Goal: Task Accomplishment & Management: Use online tool/utility

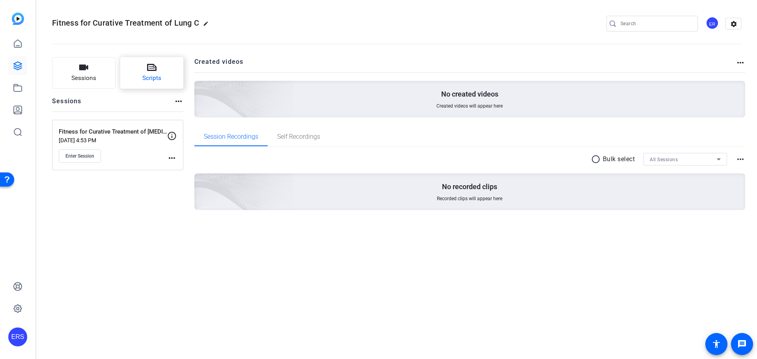
click at [149, 76] on span "Scripts" at bounding box center [151, 78] width 19 height 9
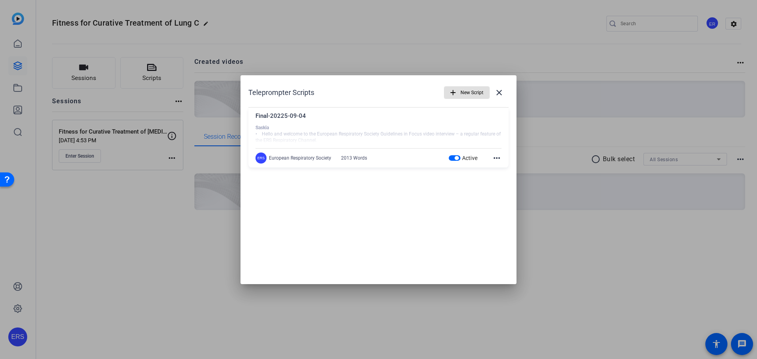
click at [500, 157] on mat-icon "more_horiz" at bounding box center [496, 157] width 9 height 9
click at [506, 170] on span "Edit" at bounding box center [514, 169] width 32 height 9
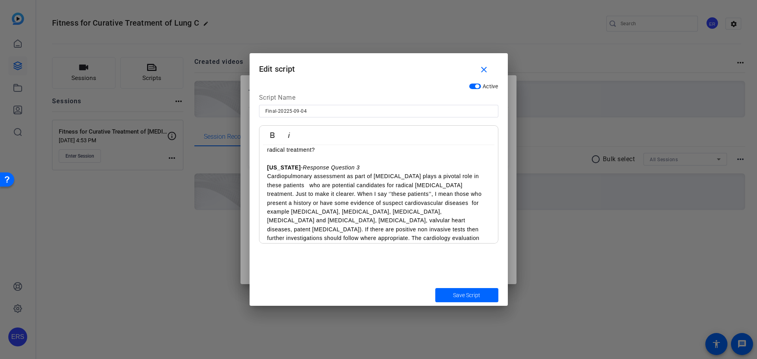
scroll to position [868, 0]
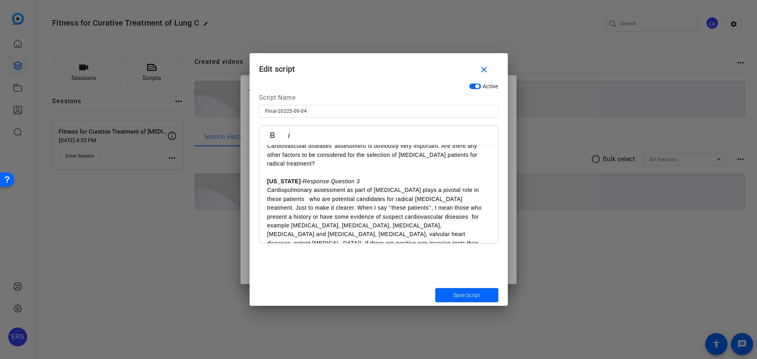
click at [263, 172] on div "[PERSON_NAME] • Hello and welcome to the European Respiratory Society Guideline…" at bounding box center [378, 305] width 239 height 2055
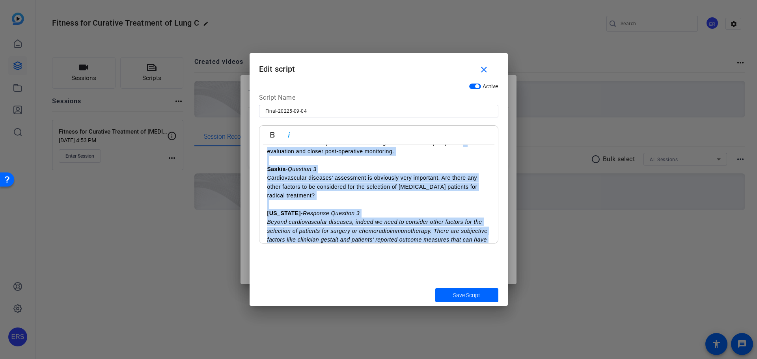
scroll to position [813, 0]
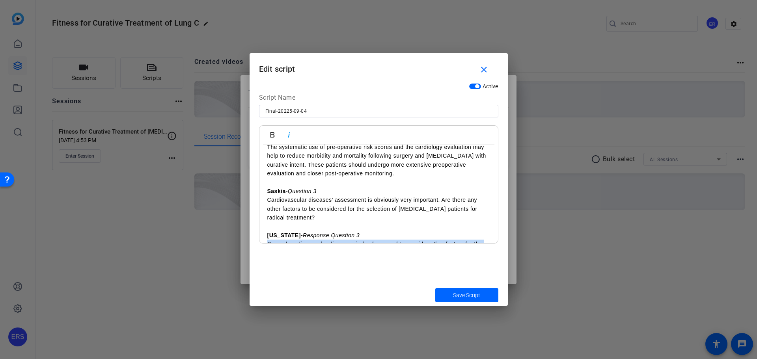
drag, startPoint x: 405, startPoint y: 242, endPoint x: 261, endPoint y: 225, distance: 144.5
click at [288, 136] on icon "button" at bounding box center [288, 134] width 9 height 9
click at [453, 294] on span "submit" at bounding box center [466, 295] width 63 height 19
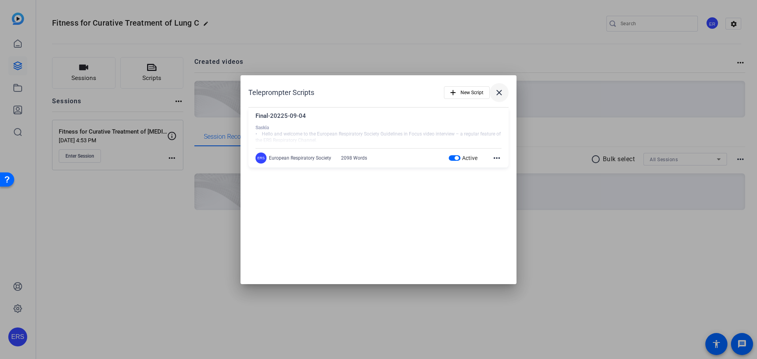
click at [500, 93] on mat-icon "close" at bounding box center [499, 92] width 9 height 9
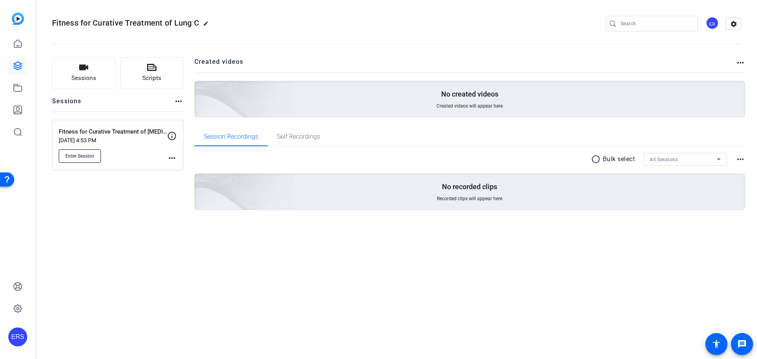
click at [72, 156] on span "Enter Session" at bounding box center [79, 156] width 29 height 6
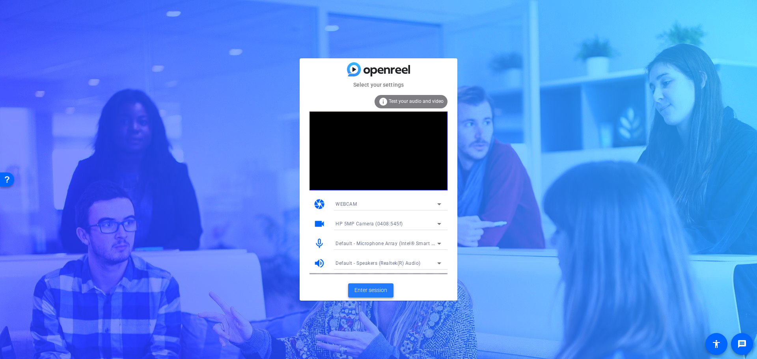
click at [368, 289] on span "Enter session" at bounding box center [371, 290] width 33 height 8
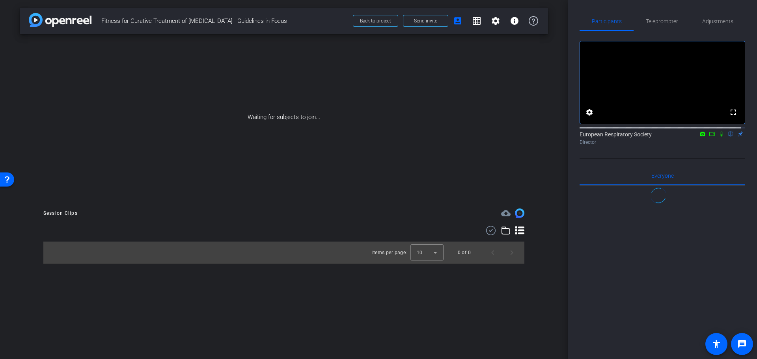
click at [709, 137] on icon at bounding box center [712, 134] width 6 height 6
click at [728, 137] on icon at bounding box center [731, 134] width 6 height 6
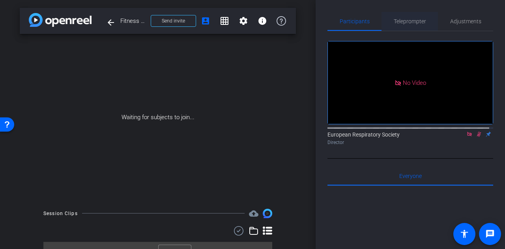
click at [414, 23] on span "Teleprompter" at bounding box center [410, 22] width 32 height 6
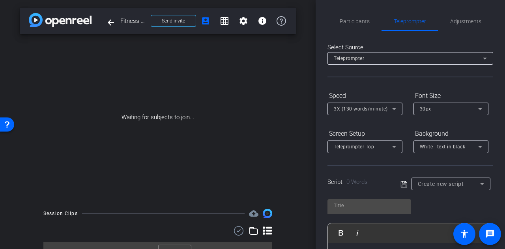
click at [431, 181] on span "Create new script" at bounding box center [441, 184] width 46 height 6
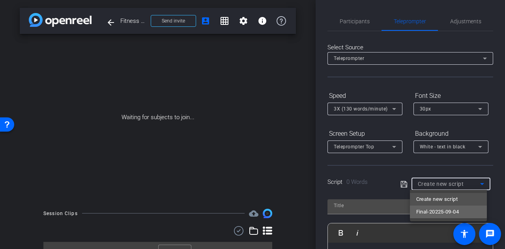
click at [430, 208] on span "Final-20225-09-04" at bounding box center [437, 211] width 43 height 9
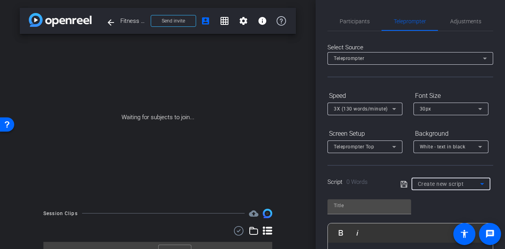
type input "Final-20225-09-04"
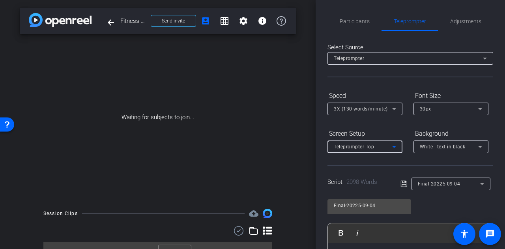
click at [361, 144] on span "Teleprompter Top" at bounding box center [354, 147] width 40 height 6
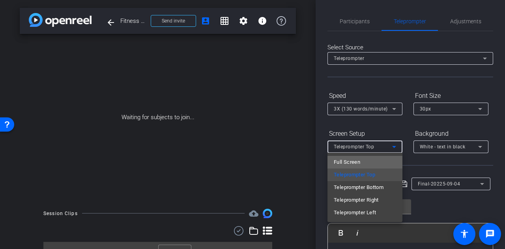
click at [356, 162] on span "Full Screen" at bounding box center [347, 161] width 26 height 9
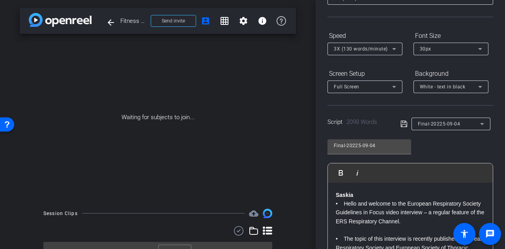
scroll to position [99, 0]
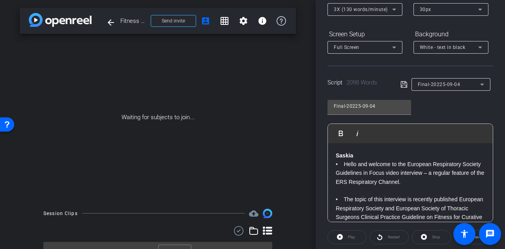
click at [366, 166] on p "• Hello and welcome to the European Respiratory Society Guidelines in Focus vid…" at bounding box center [410, 173] width 149 height 26
click at [366, 165] on p "• Hello and welcome to the European Respiratory Society Guidelines in Focus vid…" at bounding box center [410, 173] width 149 height 26
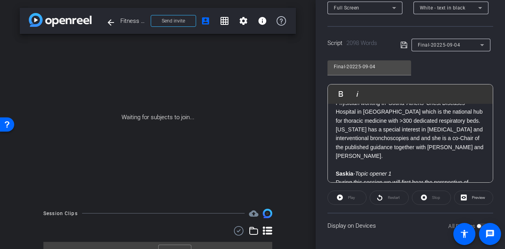
scroll to position [118, 0]
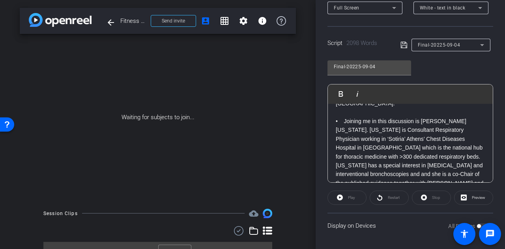
click at [477, 225] on div "All Devices" at bounding box center [468, 226] width 40 height 8
click at [478, 224] on div "All Devices" at bounding box center [468, 226] width 40 height 8
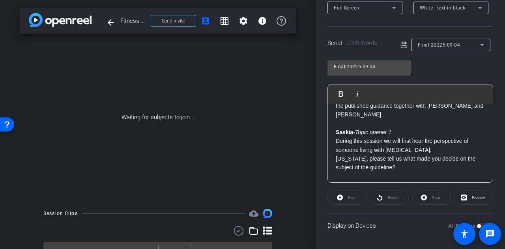
scroll to position [197, 0]
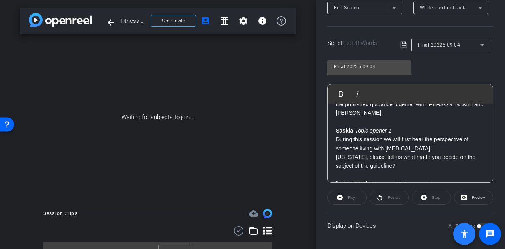
click at [475, 224] on span at bounding box center [464, 234] width 22 height 22
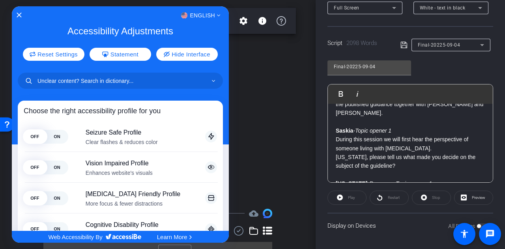
click at [478, 224] on div at bounding box center [252, 124] width 505 height 249
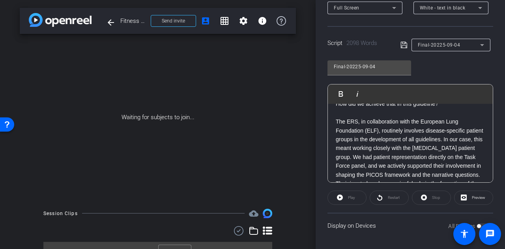
scroll to position [631, 0]
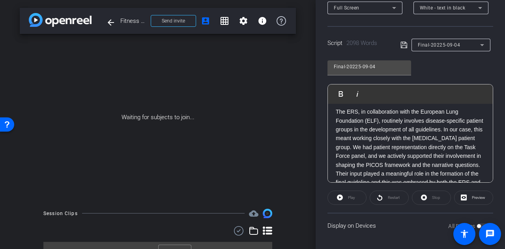
drag, startPoint x: 489, startPoint y: 134, endPoint x: 496, endPoint y: 105, distance: 30.3
click at [496, 105] on div "Participants Teleprompter Adjustments European Respiratory Society Director Eve…" at bounding box center [409, 124] width 189 height 249
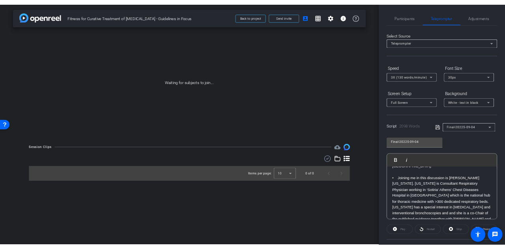
scroll to position [118, 0]
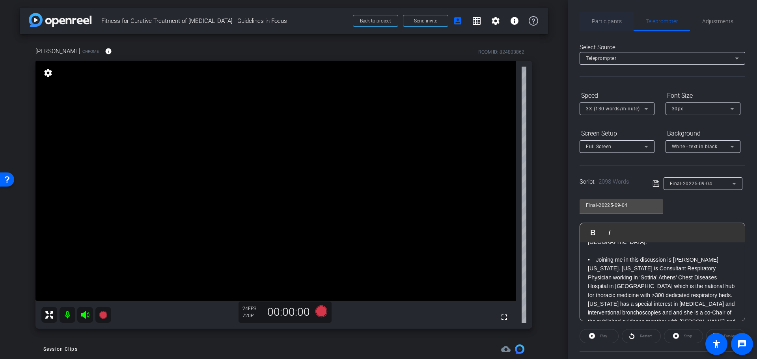
click at [600, 24] on span "Participants" at bounding box center [607, 22] width 30 height 6
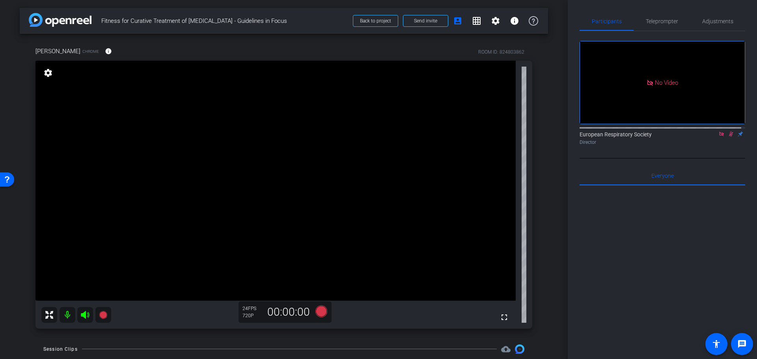
click at [719, 132] on icon at bounding box center [721, 134] width 4 height 4
click at [719, 137] on icon at bounding box center [722, 134] width 6 height 6
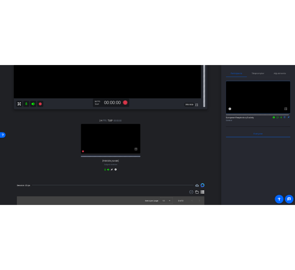
scroll to position [222, 0]
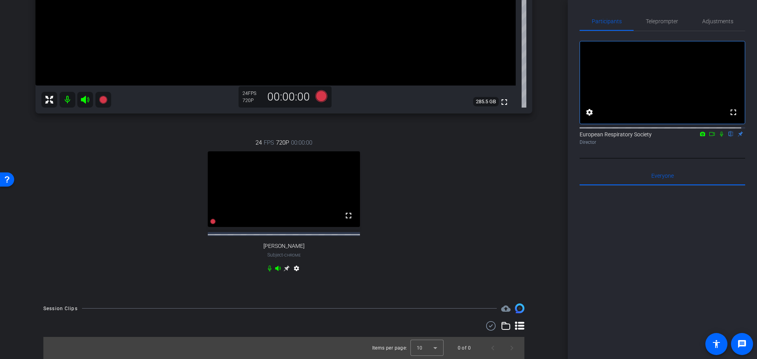
click at [294, 270] on mat-icon "settings" at bounding box center [296, 269] width 9 height 9
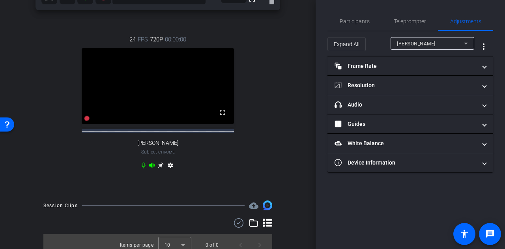
scroll to position [190, 0]
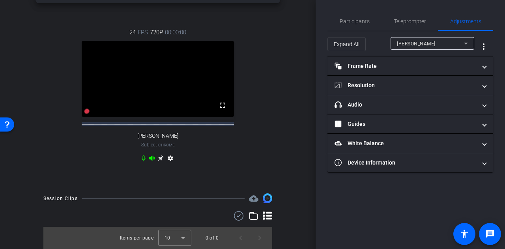
click at [170, 158] on mat-icon "settings" at bounding box center [170, 159] width 9 height 9
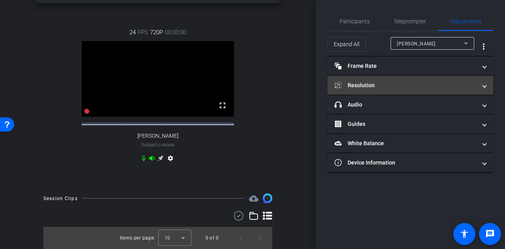
click at [363, 86] on mat-panel-title "Resolution" at bounding box center [405, 85] width 142 height 8
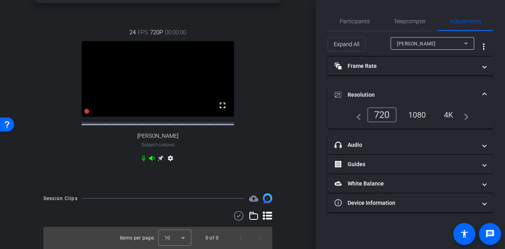
click at [414, 112] on div "1080" at bounding box center [417, 114] width 30 height 13
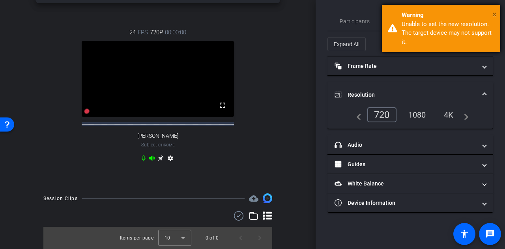
click at [495, 13] on span "×" at bounding box center [494, 13] width 4 height 9
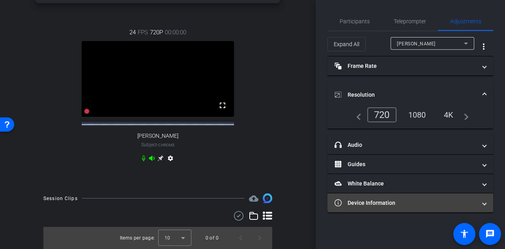
click at [383, 200] on mat-panel-title "Device Information" at bounding box center [405, 203] width 142 height 8
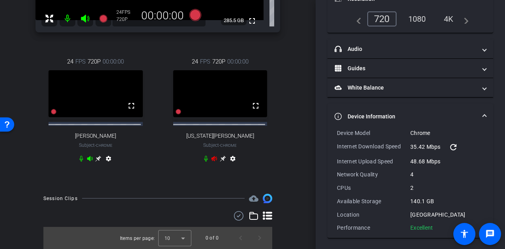
scroll to position [159, 0]
click at [230, 160] on mat-icon "settings" at bounding box center [232, 159] width 9 height 9
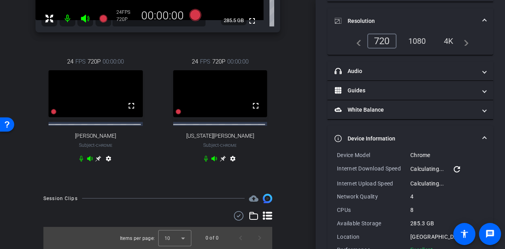
scroll to position [56, 0]
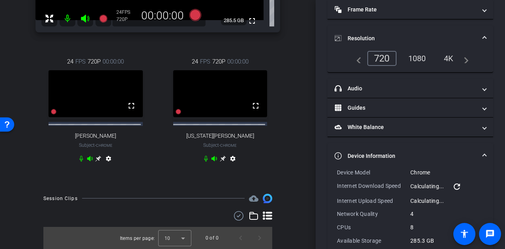
click at [413, 58] on div "1080" at bounding box center [417, 58] width 30 height 13
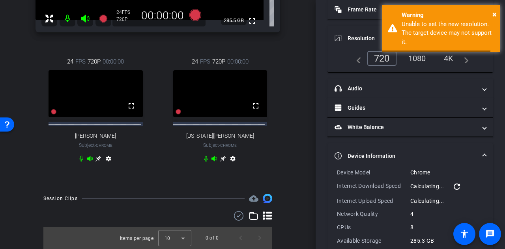
scroll to position [159, 0]
click at [232, 159] on mat-icon "settings" at bounding box center [232, 159] width 9 height 9
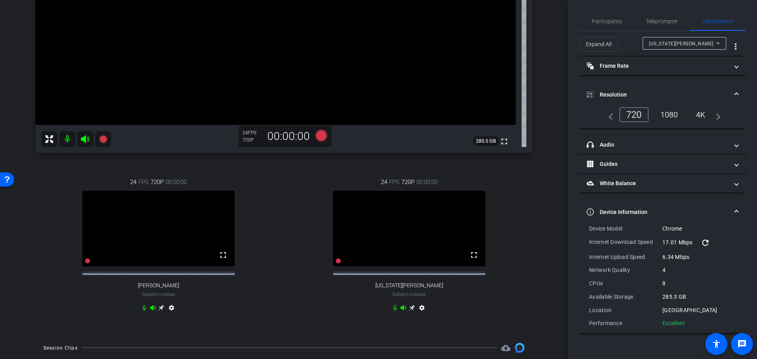
scroll to position [176, 0]
click at [659, 19] on span "Teleprompter" at bounding box center [662, 22] width 32 height 6
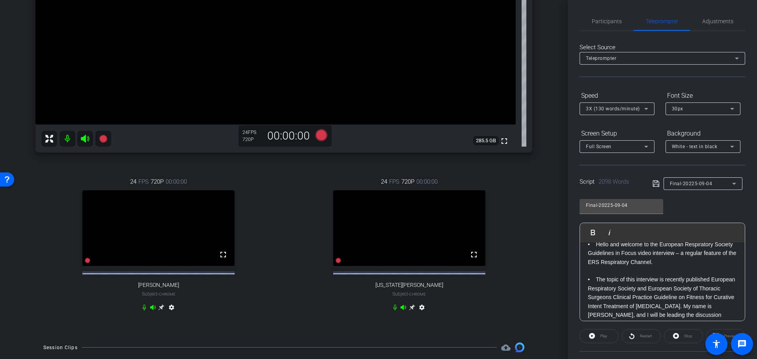
scroll to position [0, 0]
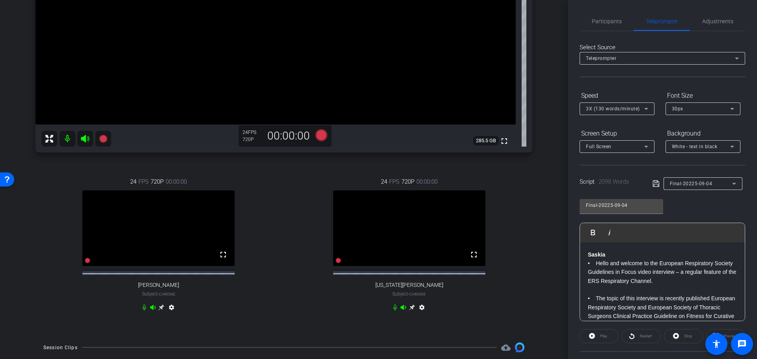
click at [595, 252] on strong "Saskia" at bounding box center [596, 255] width 17 height 6
drag, startPoint x: 588, startPoint y: 256, endPoint x: 592, endPoint y: 273, distance: 17.6
click at [589, 256] on strong "Saskia" at bounding box center [596, 255] width 17 height 6
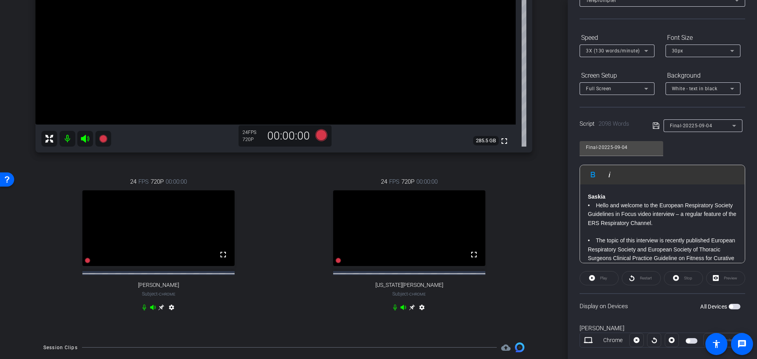
scroll to position [79, 0]
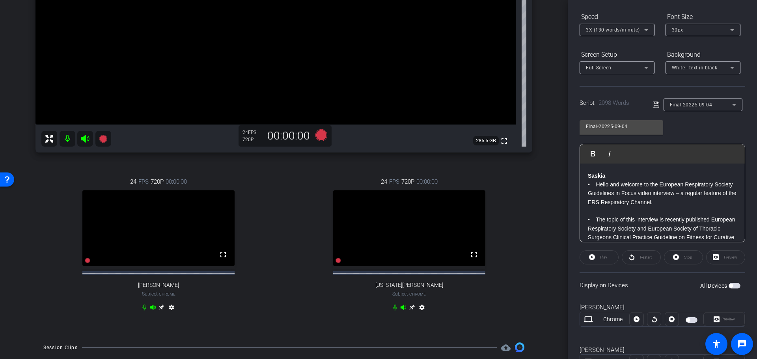
click at [602, 258] on div "Play" at bounding box center [599, 257] width 39 height 14
click at [731, 286] on span "button" at bounding box center [735, 286] width 12 height 6
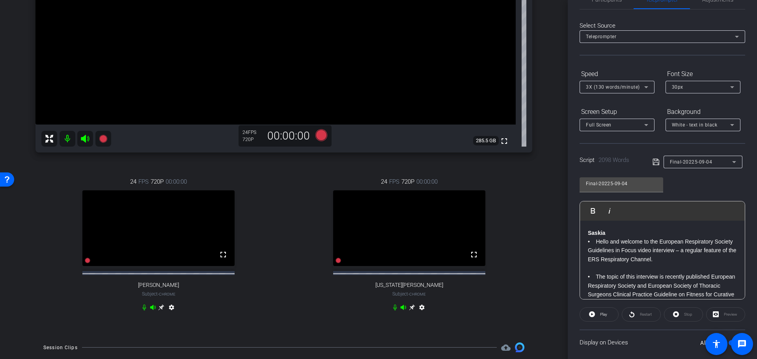
scroll to position [39, 0]
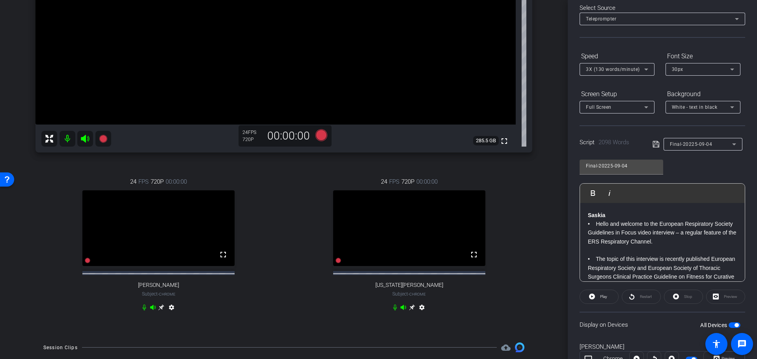
click at [592, 226] on p "• Hello and welcome to the European Respiratory Society Guidelines in Focus vid…" at bounding box center [662, 233] width 149 height 26
click at [604, 299] on span "Play" at bounding box center [603, 297] width 7 height 4
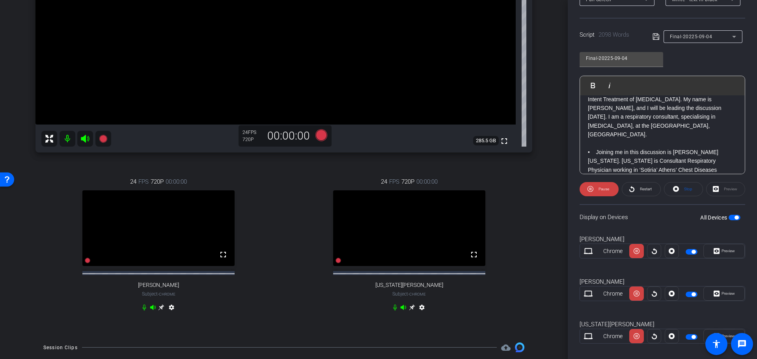
scroll to position [157, 0]
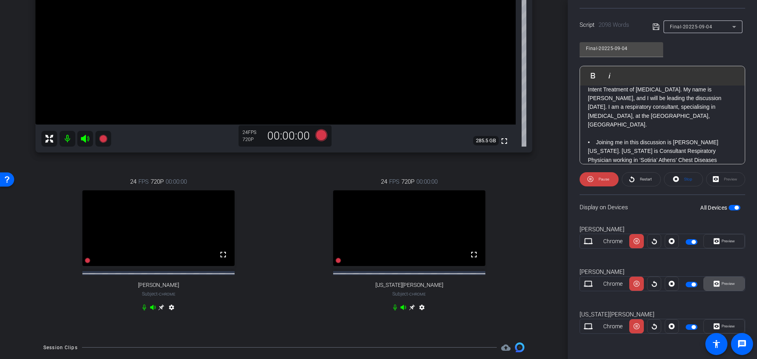
click at [722, 282] on span "Preview" at bounding box center [728, 284] width 13 height 4
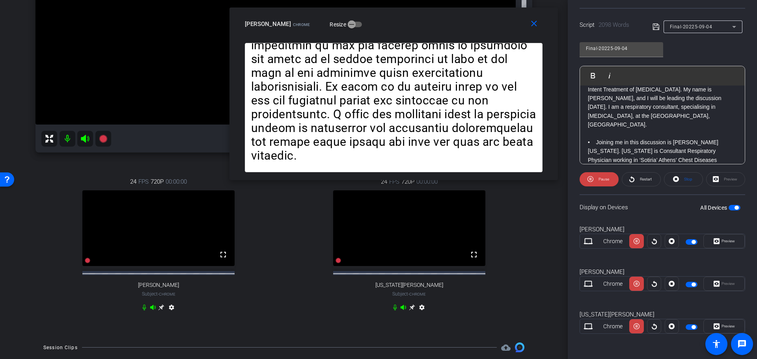
drag, startPoint x: 388, startPoint y: 101, endPoint x: 403, endPoint y: 13, distance: 89.0
click at [403, 13] on div "close [PERSON_NAME] Chrome Resize" at bounding box center [394, 24] width 329 height 35
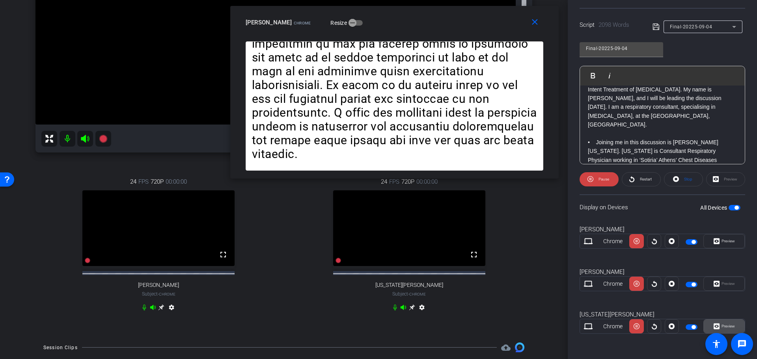
click at [721, 324] on span "Preview" at bounding box center [727, 326] width 15 height 11
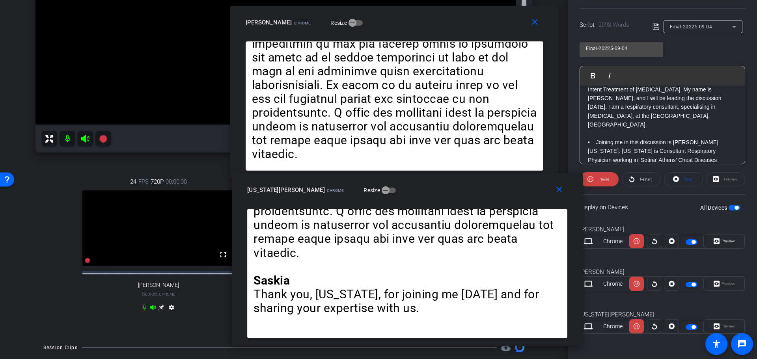
drag, startPoint x: 399, startPoint y: 117, endPoint x: 418, endPoint y: 188, distance: 73.6
click at [418, 188] on div "[US_STATE][PERSON_NAME] Chrome Resize" at bounding box center [410, 190] width 326 height 14
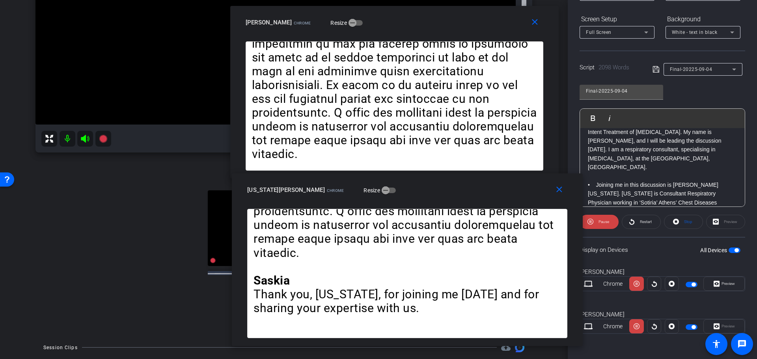
scroll to position [114, 0]
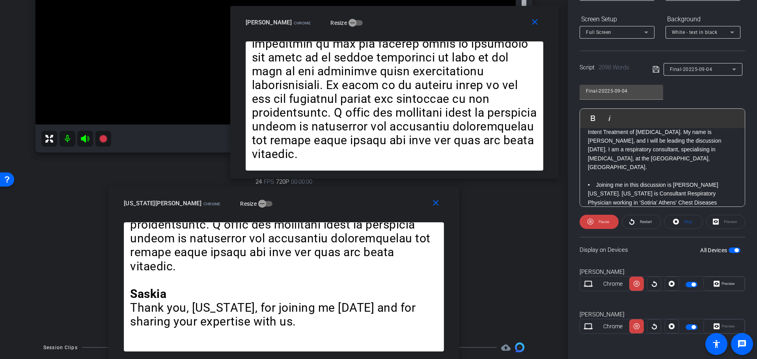
drag, startPoint x: 408, startPoint y: 191, endPoint x: 284, endPoint y: 228, distance: 128.9
click at [284, 228] on div "close [US_STATE][PERSON_NAME] Chrome Resize Saskia • Hello and welcome to the E…" at bounding box center [283, 273] width 351 height 173
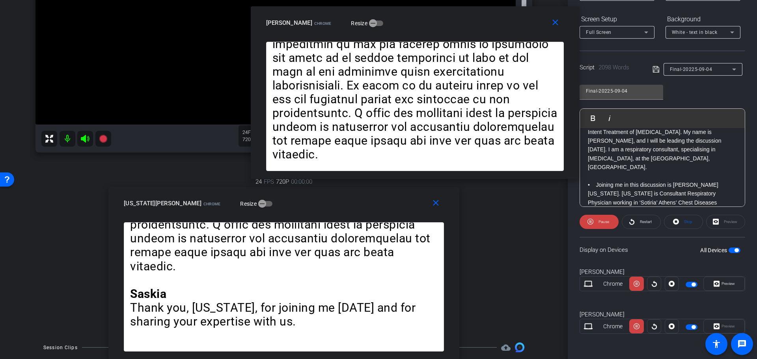
drag, startPoint x: 399, startPoint y: 19, endPoint x: 420, endPoint y: 19, distance: 20.5
click at [420, 19] on div "[PERSON_NAME] Chrome Resize" at bounding box center [418, 23] width 304 height 14
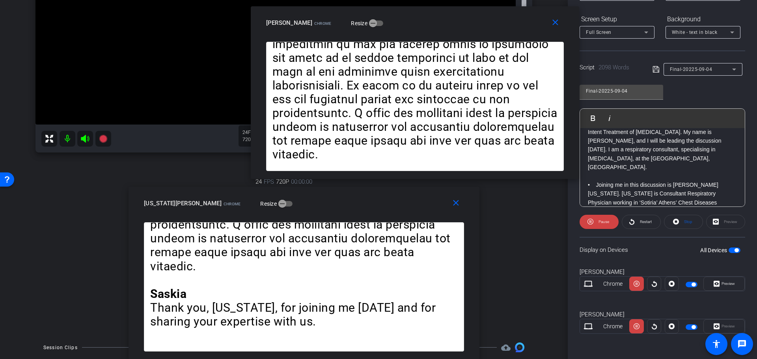
drag, startPoint x: 329, startPoint y: 202, endPoint x: 487, endPoint y: 224, distance: 160.4
click at [469, 223] on div "close [US_STATE][PERSON_NAME] Chrome Resize Saskia • Hello and welcome to the E…" at bounding box center [304, 273] width 351 height 173
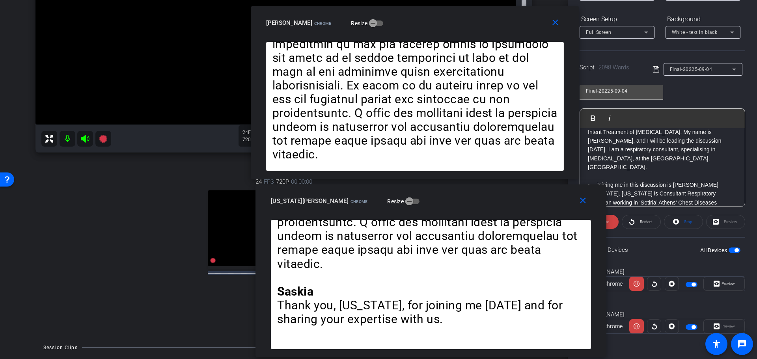
drag, startPoint x: 524, startPoint y: 225, endPoint x: 523, endPoint y: 220, distance: 4.6
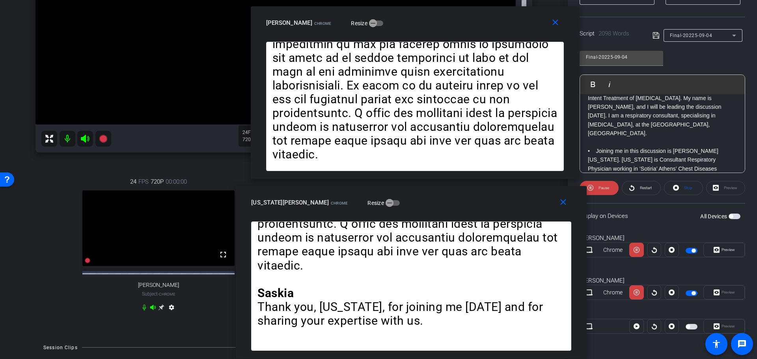
scroll to position [157, 0]
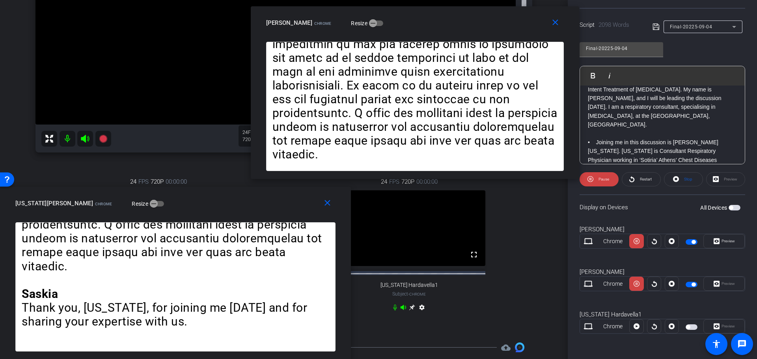
drag, startPoint x: 519, startPoint y: 219, endPoint x: 227, endPoint y: 242, distance: 293.1
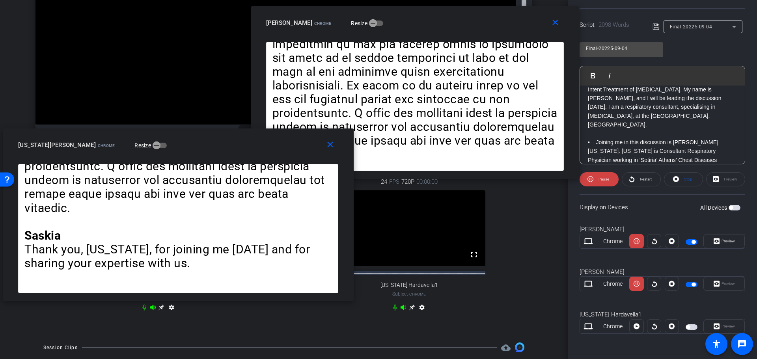
drag, startPoint x: 192, startPoint y: 196, endPoint x: 195, endPoint y: 138, distance: 58.4
click at [195, 138] on div "[US_STATE][PERSON_NAME] Chrome Resize" at bounding box center [181, 145] width 326 height 14
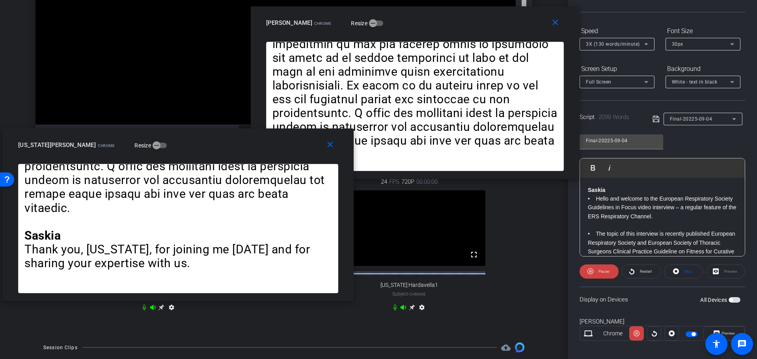
scroll to position [79, 0]
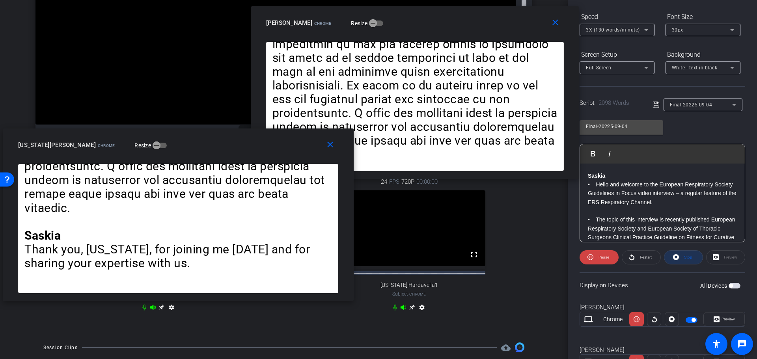
click at [682, 259] on span "Stop" at bounding box center [687, 257] width 10 height 11
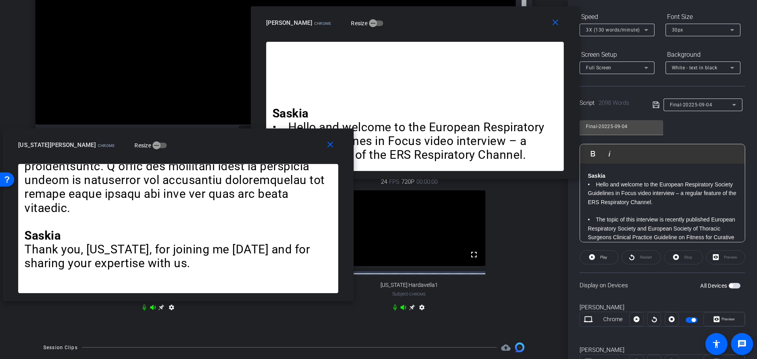
scroll to position [0, 0]
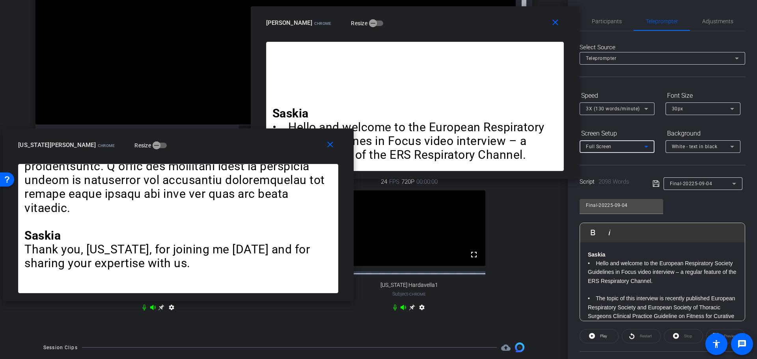
click at [629, 149] on div "Full Screen" at bounding box center [615, 147] width 58 height 10
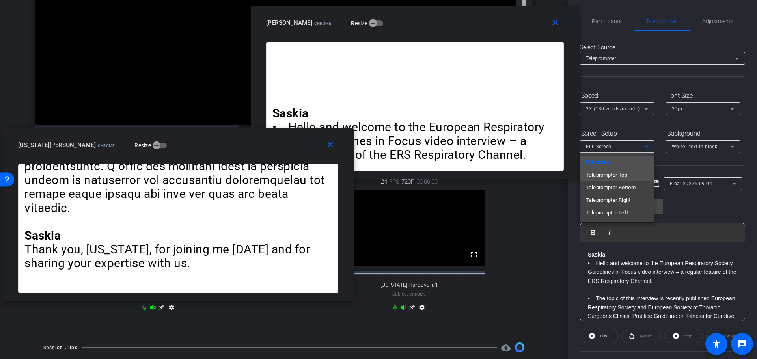
click at [626, 175] on span "Teleprompter Top" at bounding box center [606, 174] width 41 height 9
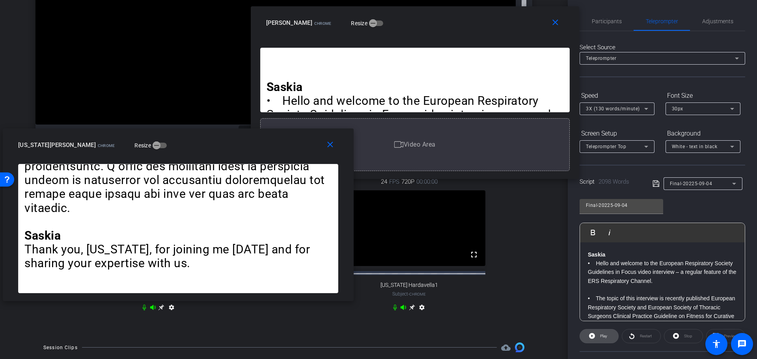
click at [606, 339] on span "Play" at bounding box center [602, 336] width 9 height 11
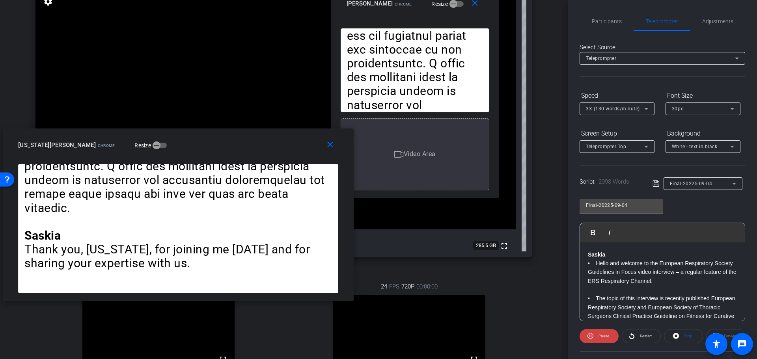
scroll to position [58, 0]
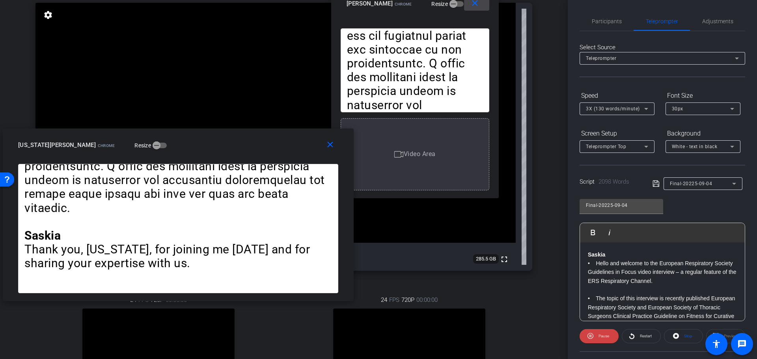
click at [475, 7] on mat-icon "close" at bounding box center [475, 3] width 10 height 10
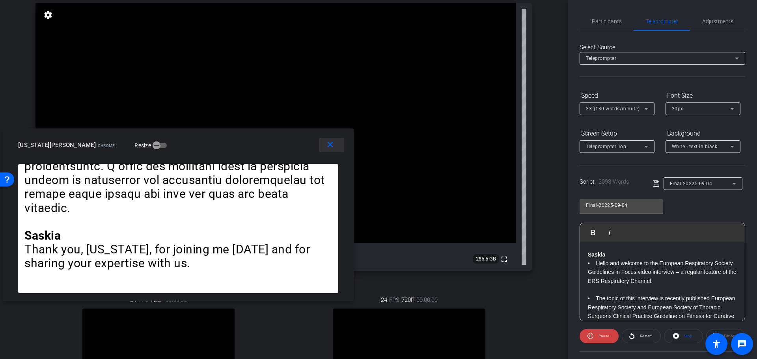
click at [332, 144] on mat-icon "close" at bounding box center [330, 145] width 10 height 10
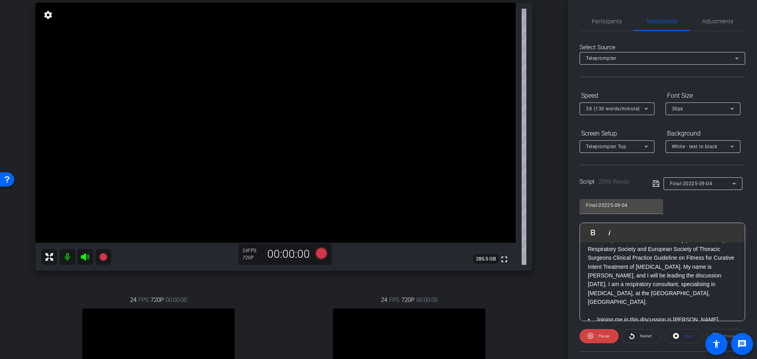
scroll to position [0, 0]
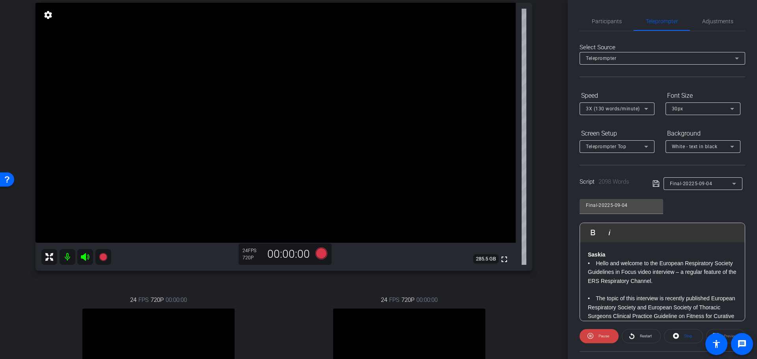
click at [620, 146] on span "Teleprompter Top" at bounding box center [606, 147] width 40 height 6
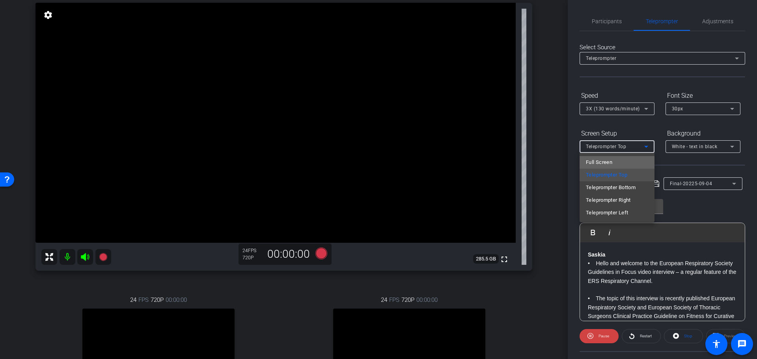
click at [604, 163] on span "Full Screen" at bounding box center [599, 162] width 26 height 9
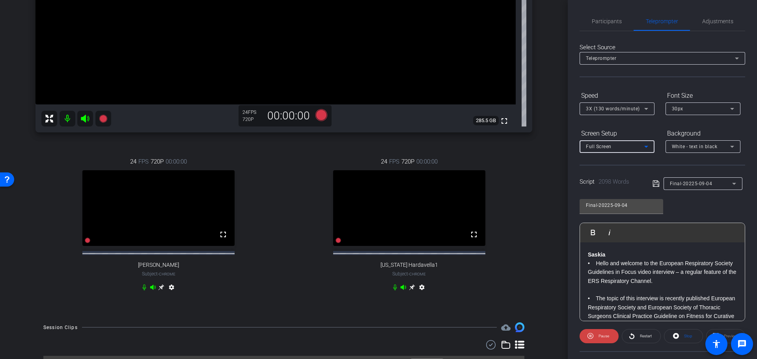
scroll to position [216, 0]
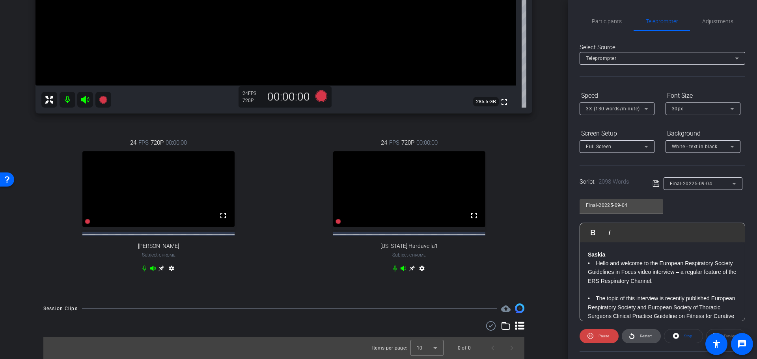
click at [643, 339] on span "Restart" at bounding box center [645, 336] width 14 height 11
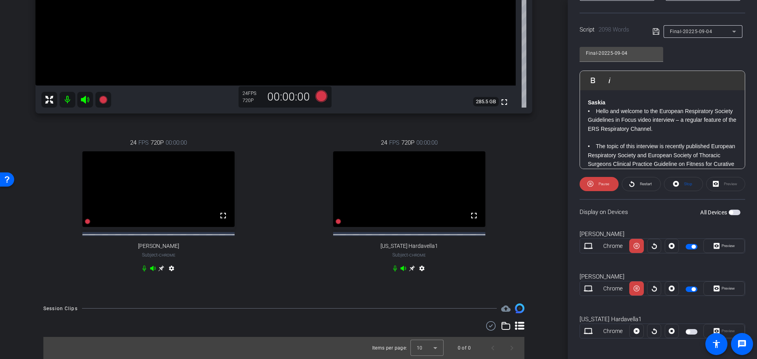
scroll to position [157, 0]
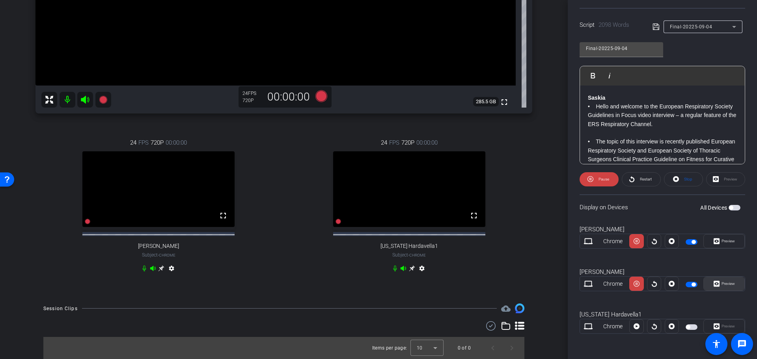
click at [722, 285] on span "Preview" at bounding box center [728, 284] width 13 height 4
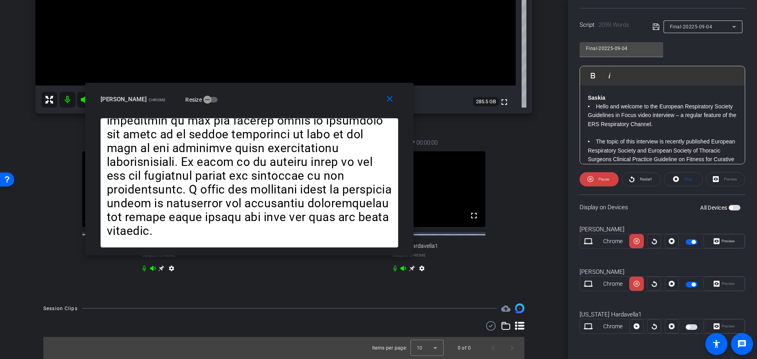
drag, startPoint x: 429, startPoint y: 107, endPoint x: 300, endPoint y: 95, distance: 129.9
click at [300, 95] on div "[PERSON_NAME] Chrome Resize" at bounding box center [253, 99] width 304 height 14
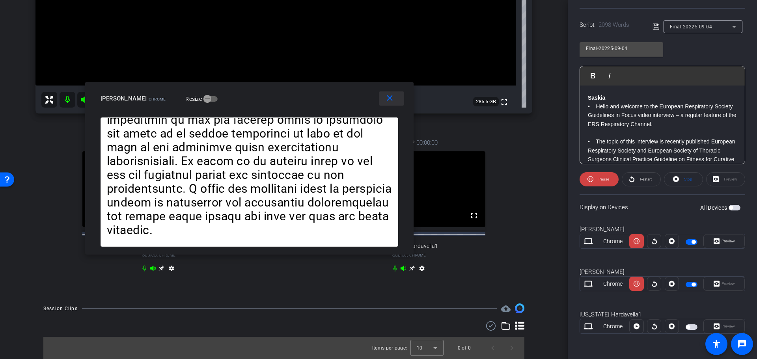
click at [386, 98] on mat-icon "close" at bounding box center [390, 98] width 10 height 10
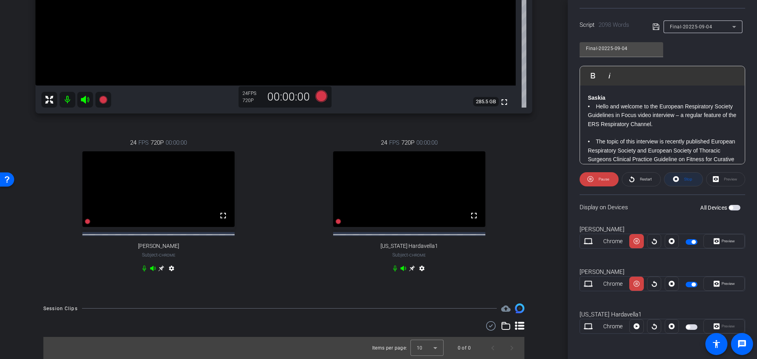
click at [684, 178] on span "Stop" at bounding box center [688, 179] width 8 height 4
click at [690, 327] on span "button" at bounding box center [692, 328] width 12 height 6
click at [590, 108] on p "• Hello and welcome to the European Respiratory Society Guidelines in Focus vid…" at bounding box center [662, 115] width 149 height 26
click at [603, 178] on span "Play" at bounding box center [603, 179] width 7 height 4
click at [731, 284] on span "Preview" at bounding box center [728, 284] width 13 height 4
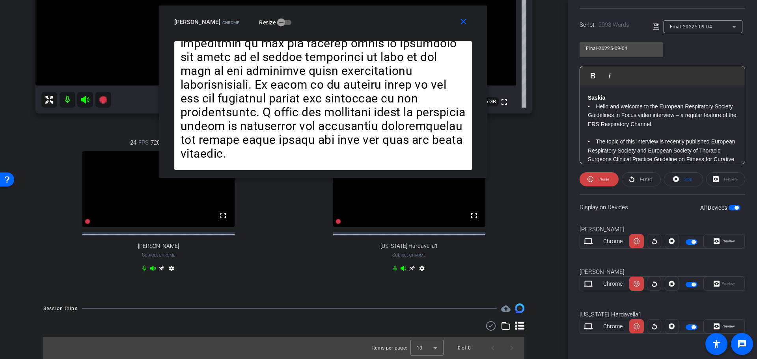
drag, startPoint x: 412, startPoint y: 113, endPoint x: 356, endPoint y: 25, distance: 104.0
click at [356, 25] on div "[PERSON_NAME] Chrome Resize" at bounding box center [326, 22] width 304 height 14
click at [724, 285] on div "Preview" at bounding box center [724, 284] width 41 height 14
click at [722, 325] on span "Preview" at bounding box center [728, 326] width 13 height 4
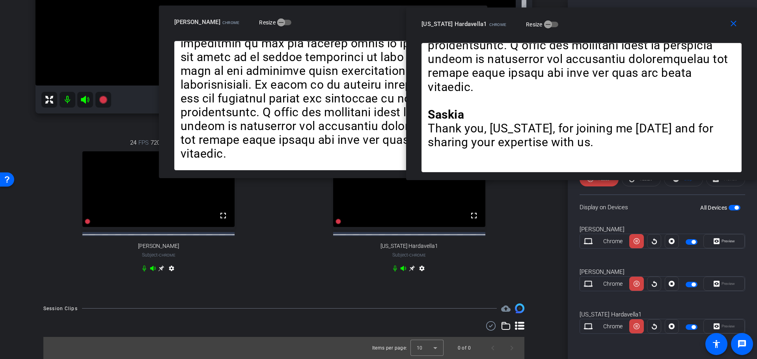
drag, startPoint x: 433, startPoint y: 112, endPoint x: 669, endPoint y: 26, distance: 251.0
click at [669, 26] on div "[US_STATE] Hardavella1 Chrome Resize" at bounding box center [585, 24] width 326 height 14
click at [671, 203] on div "Display on Devices All Devices" at bounding box center [663, 207] width 166 height 26
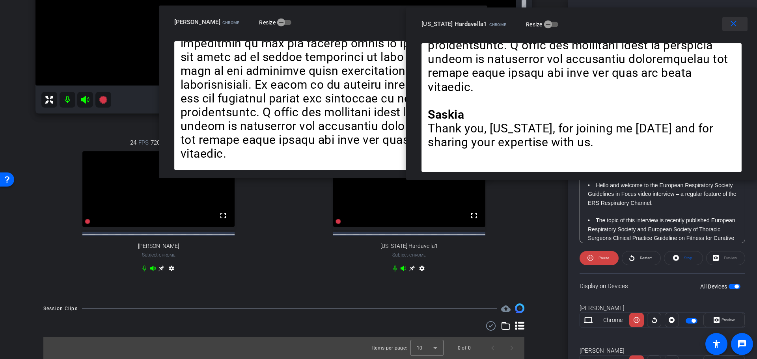
click at [735, 22] on mat-icon "close" at bounding box center [734, 24] width 10 height 10
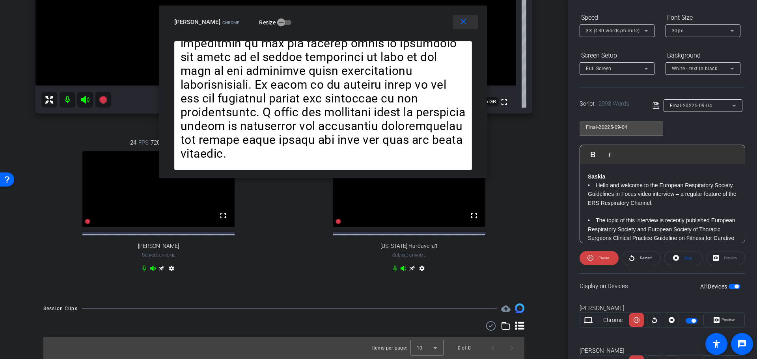
click at [464, 26] on mat-icon "close" at bounding box center [464, 22] width 10 height 10
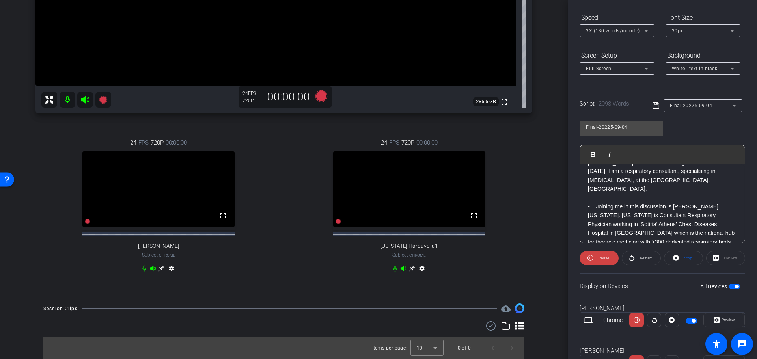
scroll to position [118, 0]
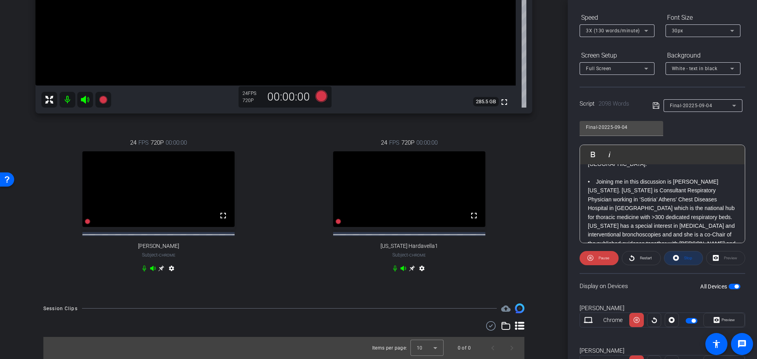
click at [682, 261] on span "Stop" at bounding box center [687, 258] width 10 height 11
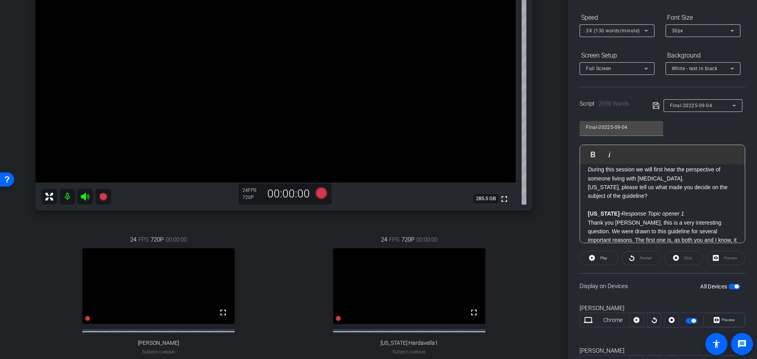
scroll to position [237, 0]
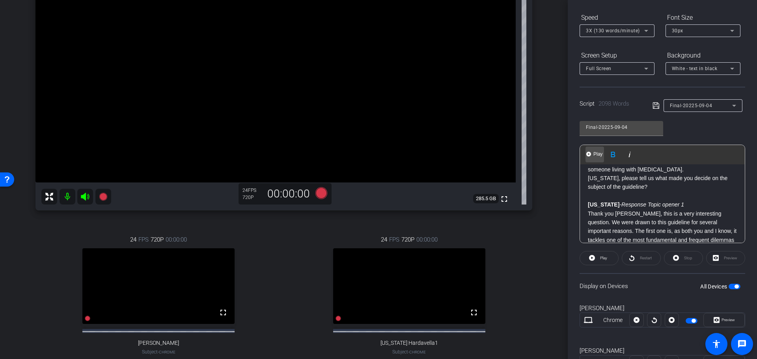
click at [595, 156] on span "Play" at bounding box center [598, 154] width 12 height 7
click at [596, 152] on span "Play" at bounding box center [598, 154] width 12 height 7
click at [597, 256] on span at bounding box center [599, 258] width 38 height 19
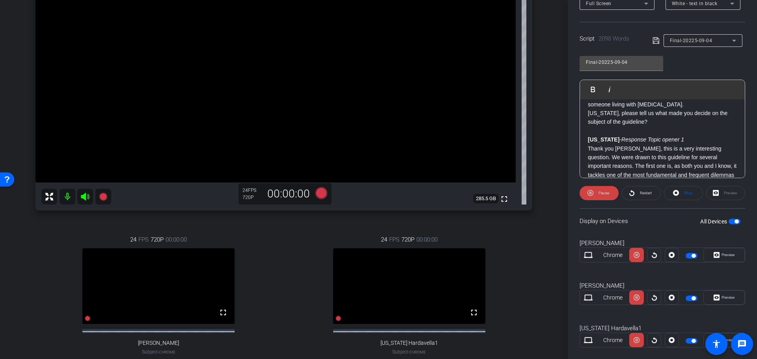
scroll to position [157, 0]
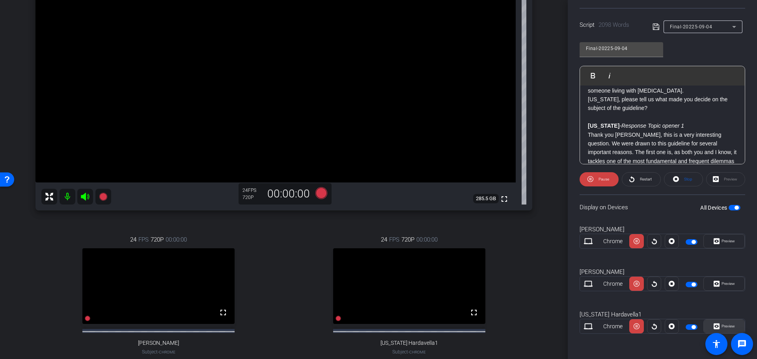
click at [733, 325] on span at bounding box center [724, 326] width 41 height 19
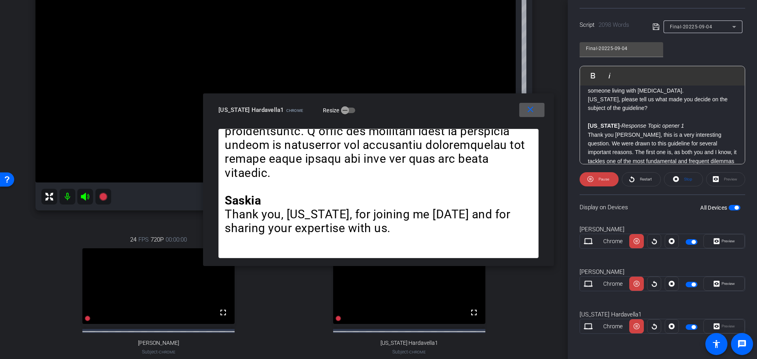
click at [588, 126] on strong "[US_STATE]" at bounding box center [604, 126] width 32 height 6
click at [591, 75] on button "Play Play from this location" at bounding box center [595, 76] width 19 height 16
click at [686, 179] on span "Stop" at bounding box center [688, 179] width 8 height 4
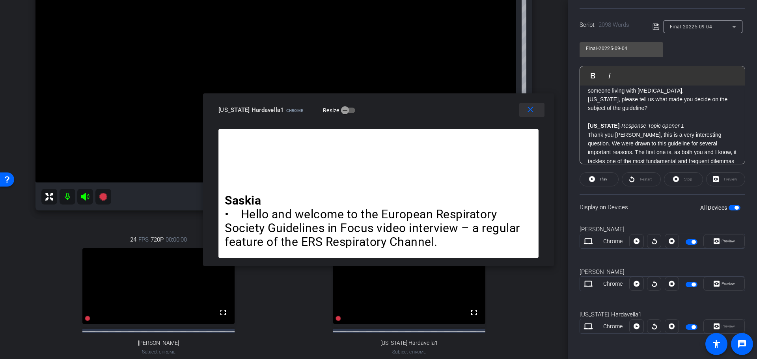
click at [534, 112] on mat-icon "close" at bounding box center [531, 110] width 10 height 10
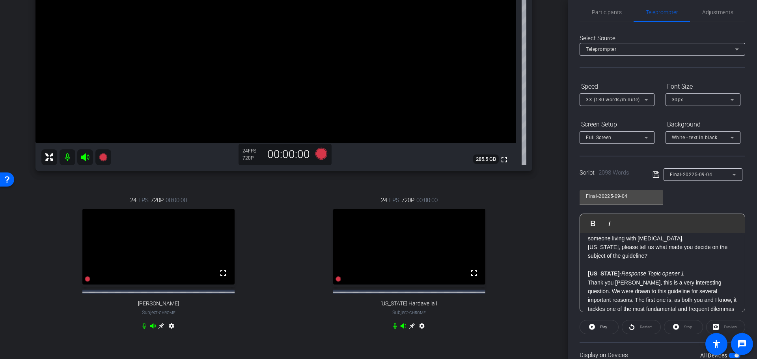
scroll to position [0, 0]
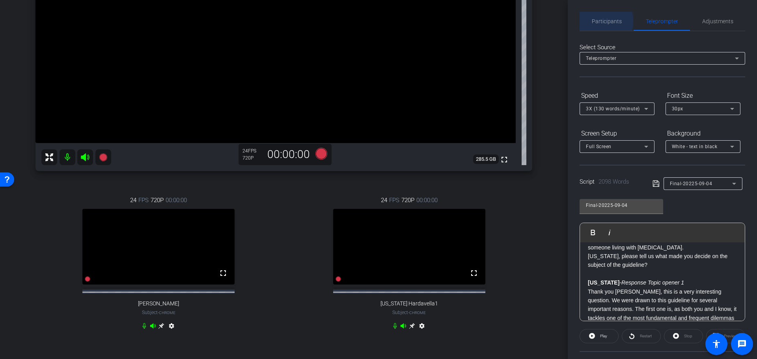
click at [600, 21] on span "Participants" at bounding box center [607, 22] width 30 height 6
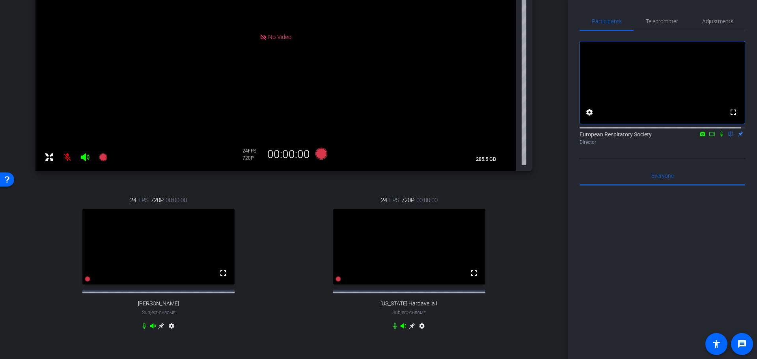
click at [720, 137] on icon at bounding box center [721, 134] width 3 height 5
click at [709, 137] on icon at bounding box center [712, 134] width 6 height 6
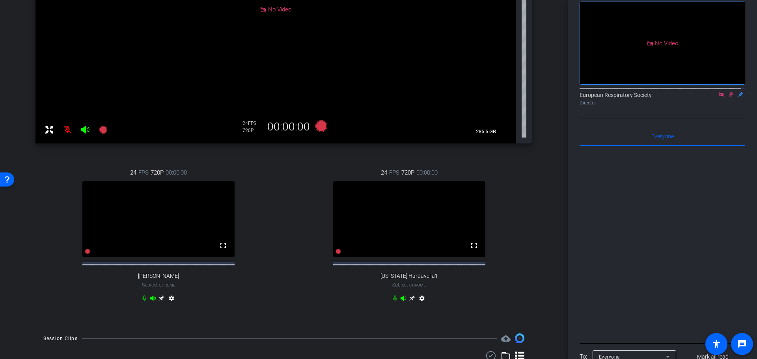
scroll to position [222, 0]
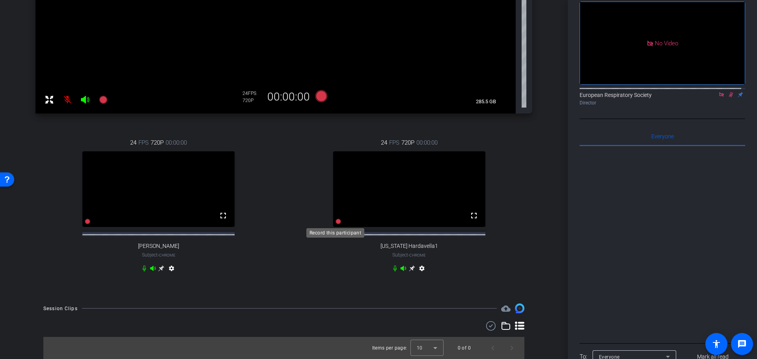
click at [336, 223] on icon at bounding box center [339, 222] width 6 height 6
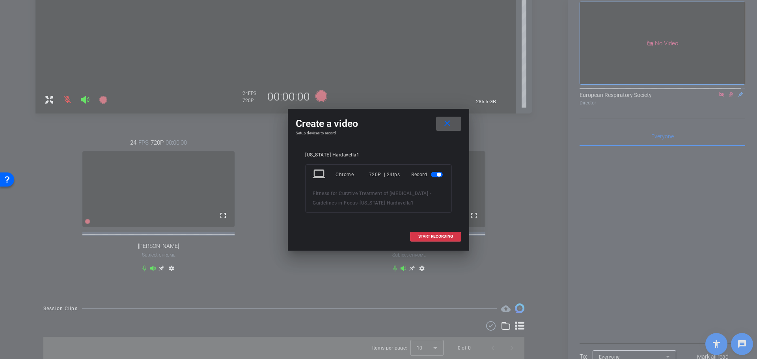
click at [451, 125] on mat-icon "close" at bounding box center [447, 124] width 10 height 10
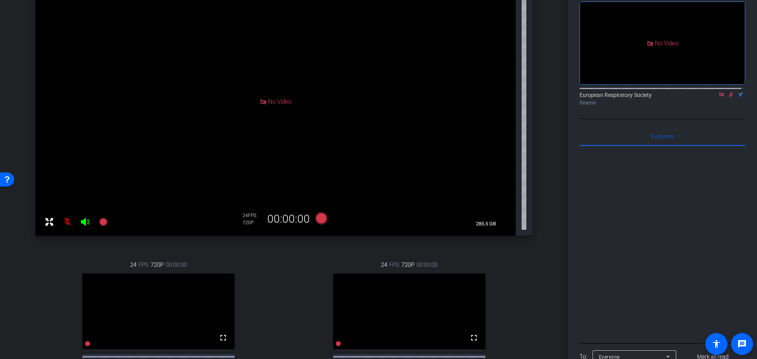
scroll to position [0, 0]
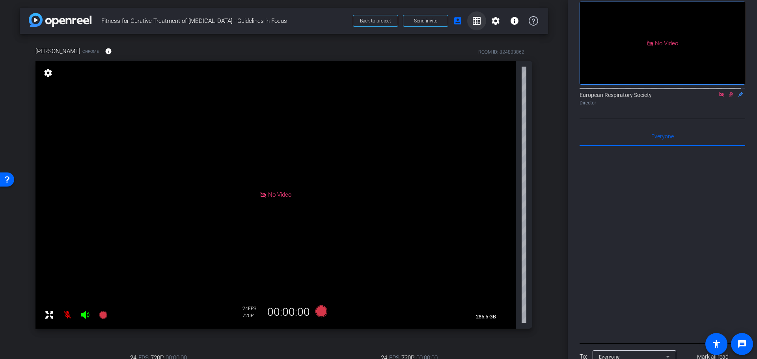
click at [477, 21] on mat-icon "grid_on" at bounding box center [476, 20] width 9 height 9
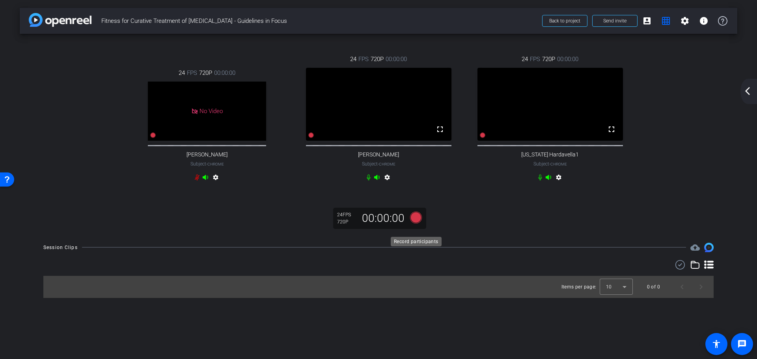
click at [418, 223] on icon at bounding box center [416, 217] width 12 height 12
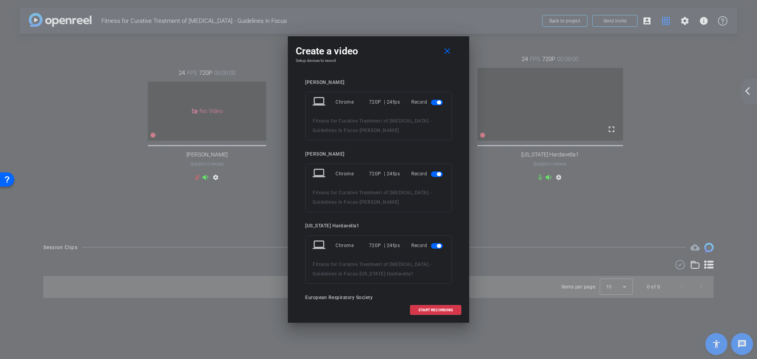
click at [431, 103] on span "button" at bounding box center [437, 103] width 12 height 6
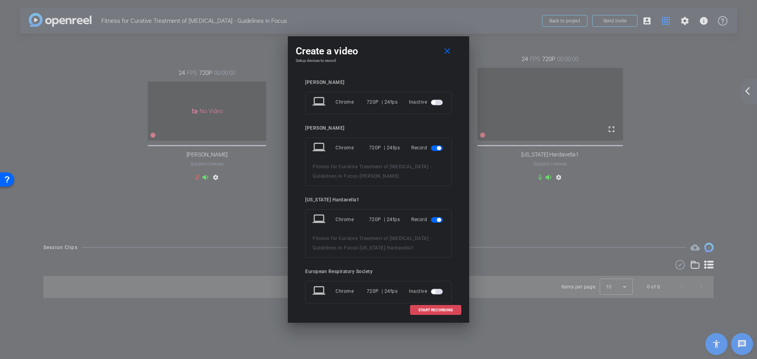
click at [441, 307] on span at bounding box center [436, 310] width 50 height 19
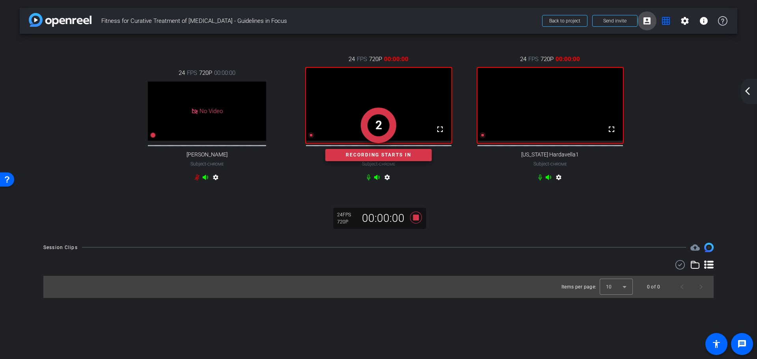
click at [650, 23] on mat-icon "account_box" at bounding box center [646, 20] width 9 height 9
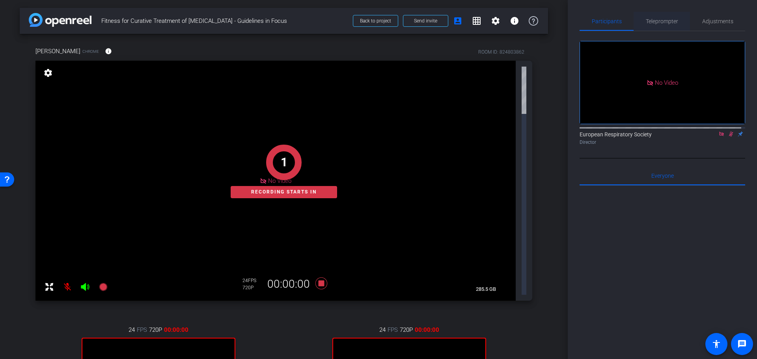
click at [657, 19] on span "Teleprompter" at bounding box center [662, 22] width 32 height 6
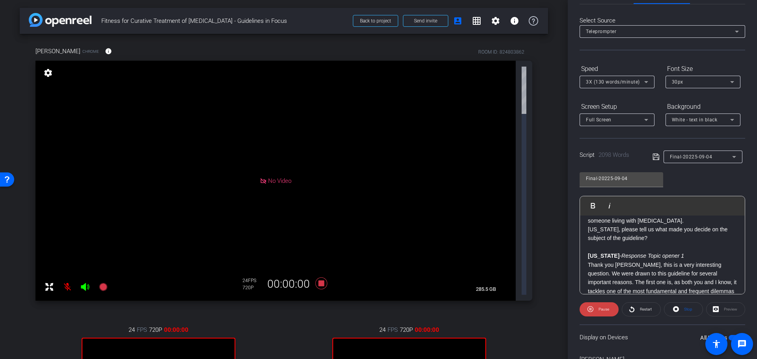
scroll to position [118, 0]
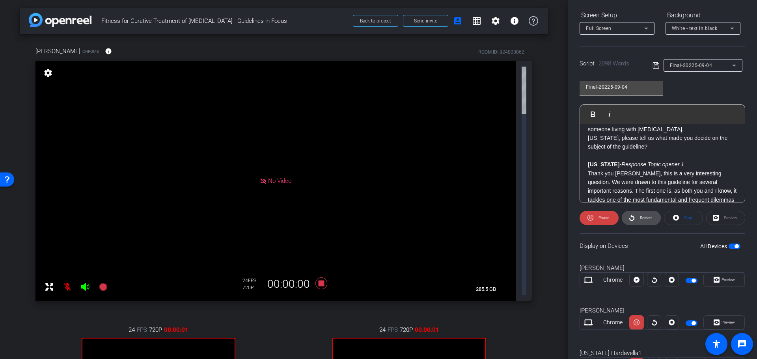
click at [641, 220] on span "Restart" at bounding box center [646, 218] width 12 height 4
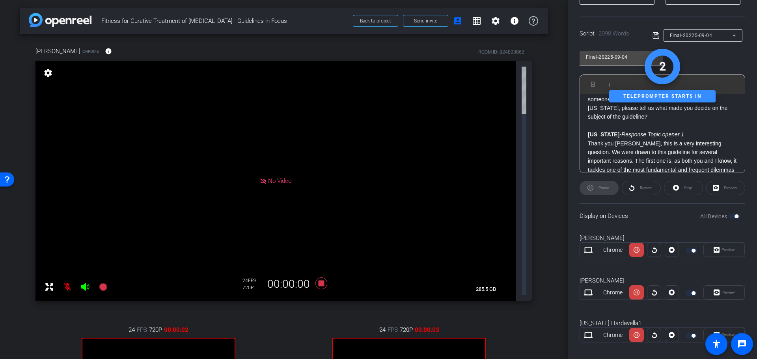
scroll to position [157, 0]
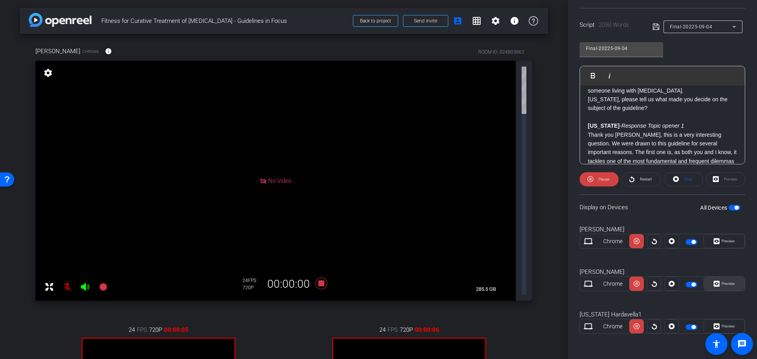
click at [727, 282] on span "Preview" at bounding box center [728, 284] width 13 height 4
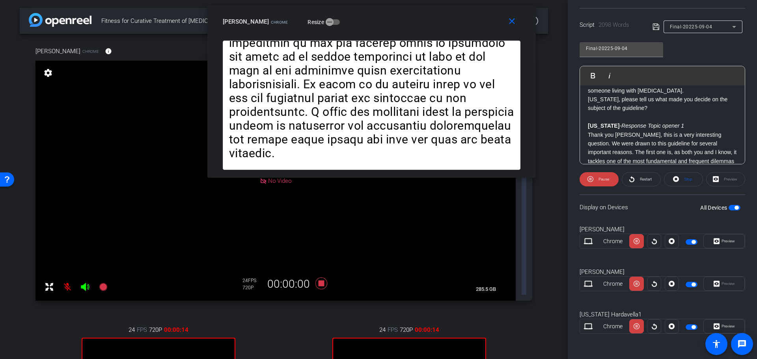
drag, startPoint x: 418, startPoint y: 116, endPoint x: 411, endPoint y: 28, distance: 88.6
click at [411, 28] on div "[PERSON_NAME] Chrome Resize" at bounding box center [375, 22] width 304 height 14
click at [724, 285] on div "Preview" at bounding box center [724, 284] width 41 height 14
click at [724, 322] on span "Preview" at bounding box center [727, 326] width 15 height 11
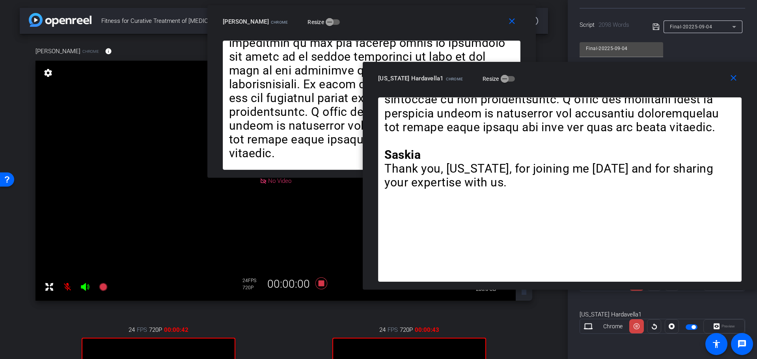
drag, startPoint x: 417, startPoint y: 81, endPoint x: 604, endPoint y: 77, distance: 187.4
click at [604, 77] on div "[US_STATE] Hardavella1 Chrome Resize" at bounding box center [563, 78] width 370 height 14
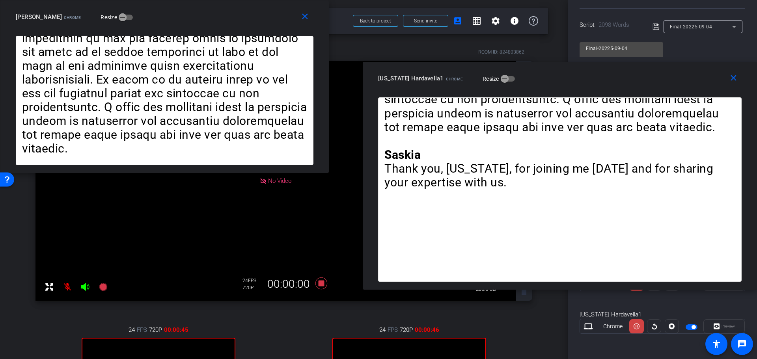
drag, startPoint x: 422, startPoint y: 24, endPoint x: 213, endPoint y: -10, distance: 212.1
click at [213, 0] on html "Accessibility Screen-Reader Guide, Feedback, and Issue Reporting | New window m…" at bounding box center [378, 179] width 757 height 359
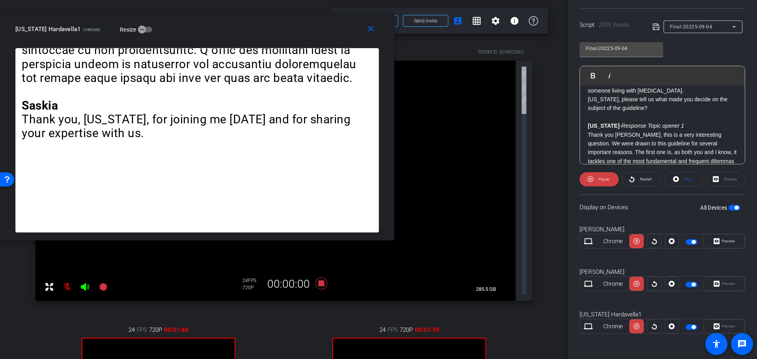
drag, startPoint x: 554, startPoint y: 87, endPoint x: 172, endPoint y: 38, distance: 385.3
click at [172, 38] on div "close [US_STATE] Hardavella1 Chrome Resize" at bounding box center [197, 30] width 394 height 35
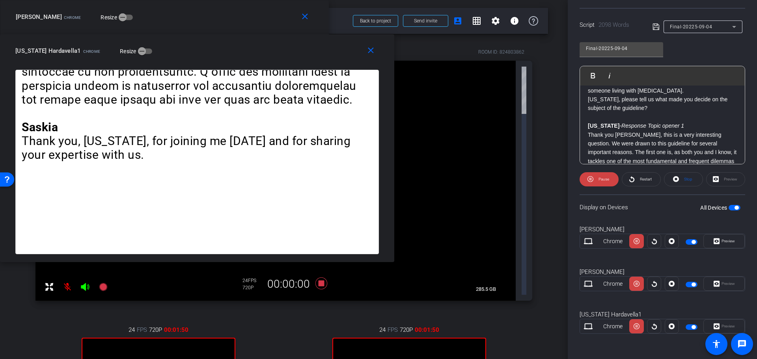
drag, startPoint x: 190, startPoint y: 19, endPoint x: 187, endPoint y: 40, distance: 21.9
click at [187, 40] on div "close [US_STATE] Hardavella1 Chrome Resize" at bounding box center [197, 51] width 394 height 35
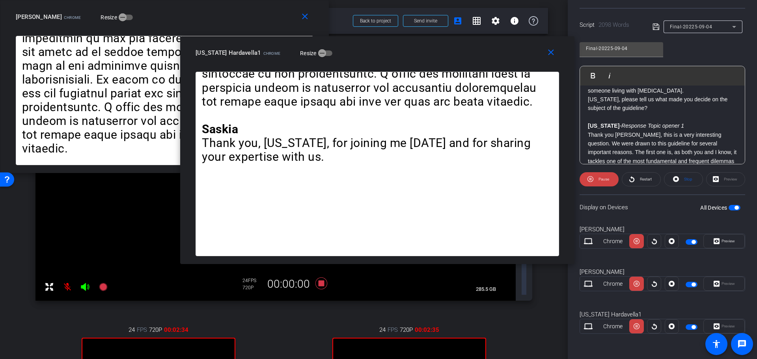
drag, startPoint x: 192, startPoint y: 48, endPoint x: 373, endPoint y: 50, distance: 180.2
click at [373, 50] on div "[US_STATE] Hardavella1 Chrome Resize" at bounding box center [381, 53] width 370 height 14
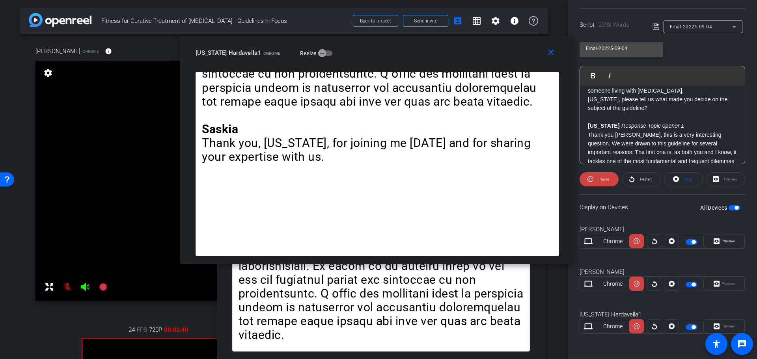
drag, startPoint x: 161, startPoint y: 25, endPoint x: 377, endPoint y: 230, distance: 298.2
click at [377, 230] on div "close [PERSON_NAME] Chrome Resize Saskia • Hello and welcome to the European Re…" at bounding box center [378, 179] width 757 height 359
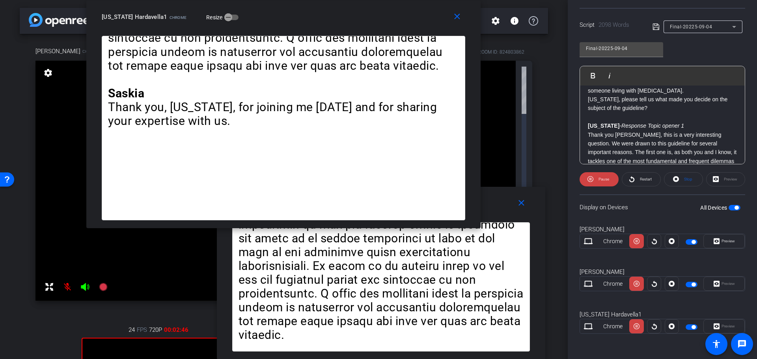
drag, startPoint x: 342, startPoint y: 54, endPoint x: 248, endPoint y: -5, distance: 110.9
click at [248, 0] on html "Accessibility Screen-Reader Guide, Feedback, and Issue Reporting | New window m…" at bounding box center [378, 179] width 757 height 359
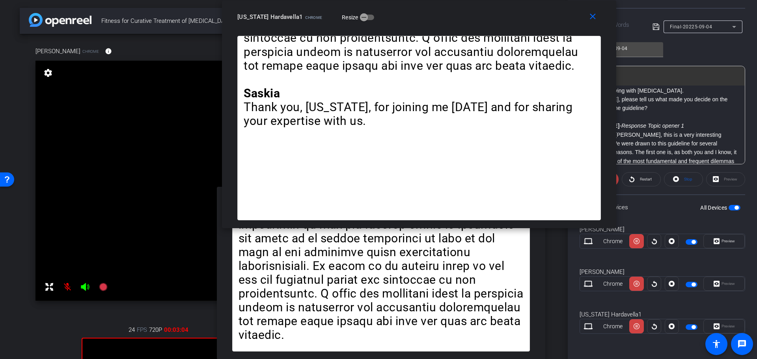
drag, startPoint x: 328, startPoint y: 25, endPoint x: 464, endPoint y: 13, distance: 136.6
click at [464, 13] on div "close [US_STATE] Hardavella1 Chrome Resize" at bounding box center [419, 17] width 394 height 35
click at [635, 285] on icon at bounding box center [637, 284] width 6 height 6
click at [637, 329] on icon at bounding box center [637, 327] width 6 height 12
click at [634, 286] on icon at bounding box center [637, 284] width 6 height 6
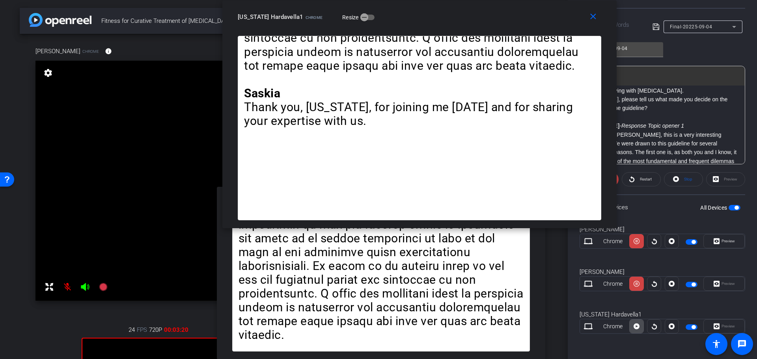
click at [635, 324] on icon at bounding box center [637, 327] width 6 height 6
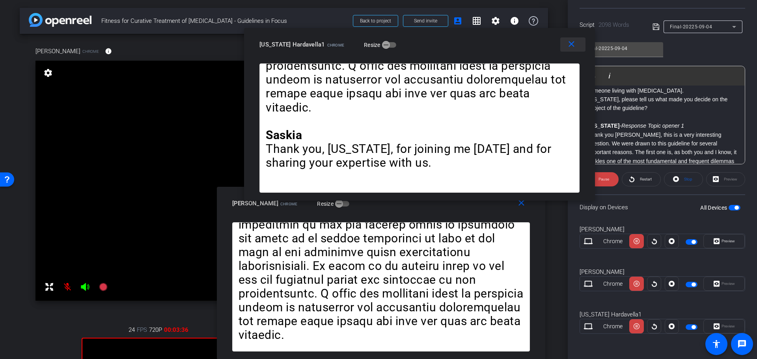
click at [572, 46] on mat-icon "close" at bounding box center [572, 44] width 10 height 10
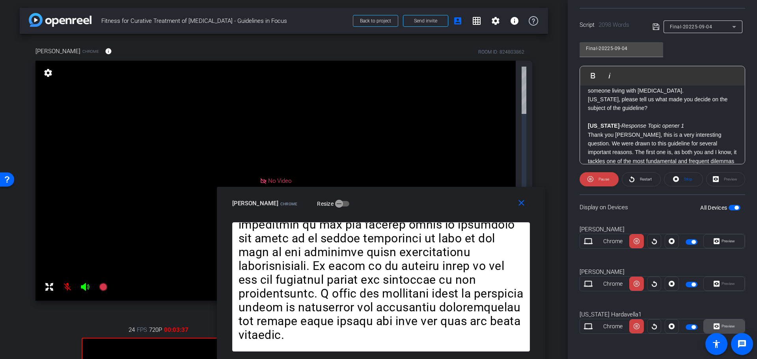
click at [730, 327] on span "Preview" at bounding box center [728, 326] width 13 height 4
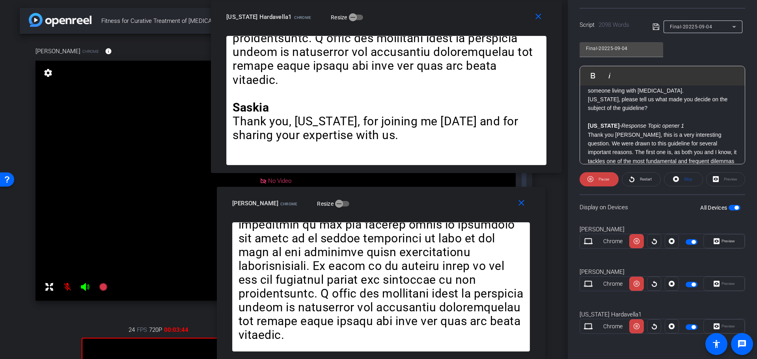
drag, startPoint x: 409, startPoint y: 108, endPoint x: 417, endPoint y: 12, distance: 96.5
click at [417, 12] on div "[US_STATE] Hardavella1 Chrome Resize" at bounding box center [389, 17] width 326 height 14
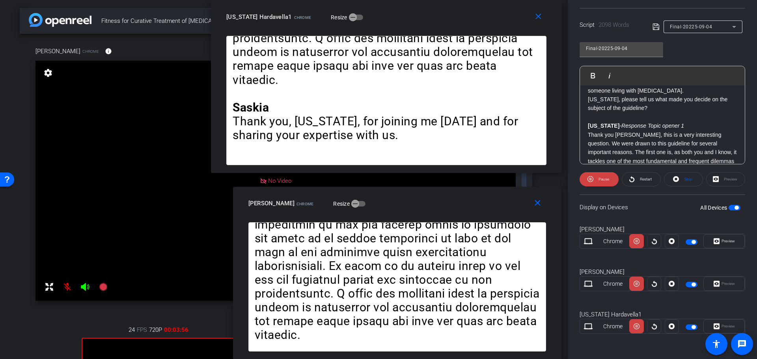
drag, startPoint x: 426, startPoint y: 202, endPoint x: 442, endPoint y: 219, distance: 24.0
click at [442, 219] on div "close [PERSON_NAME] Chrome Resize" at bounding box center [397, 204] width 329 height 35
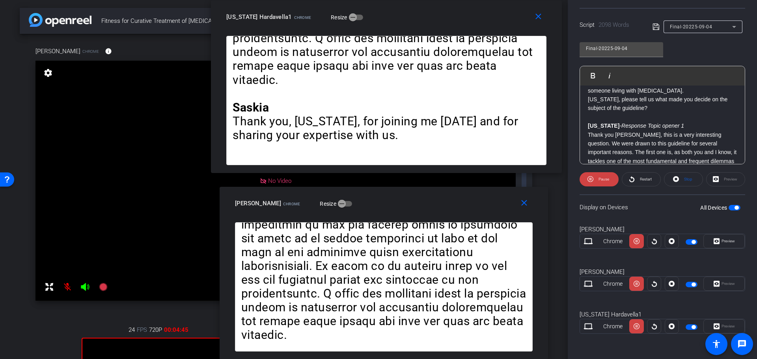
drag, startPoint x: 429, startPoint y: 199, endPoint x: 416, endPoint y: 203, distance: 13.7
click at [416, 203] on div "[PERSON_NAME] Chrome Resize" at bounding box center [387, 203] width 304 height 14
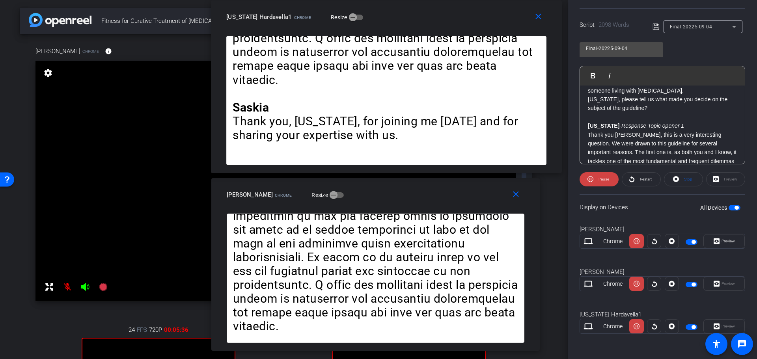
drag, startPoint x: 454, startPoint y: 207, endPoint x: 445, endPoint y: 198, distance: 12.0
click at [445, 198] on div "[PERSON_NAME] Chrome Resize" at bounding box center [379, 195] width 304 height 14
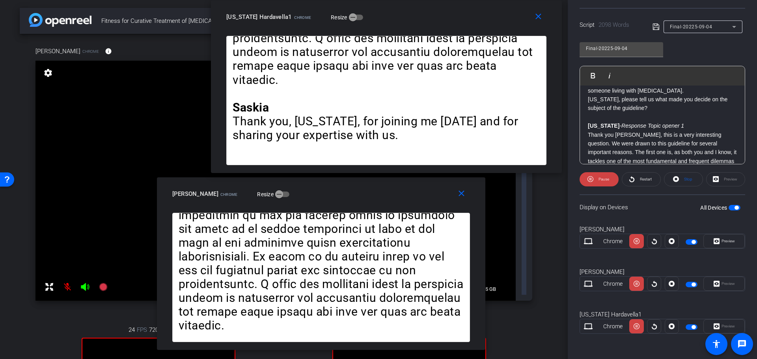
drag, startPoint x: 424, startPoint y: 199, endPoint x: 369, endPoint y: 198, distance: 54.4
click at [369, 198] on div "[PERSON_NAME] Chrome Resize" at bounding box center [324, 194] width 304 height 14
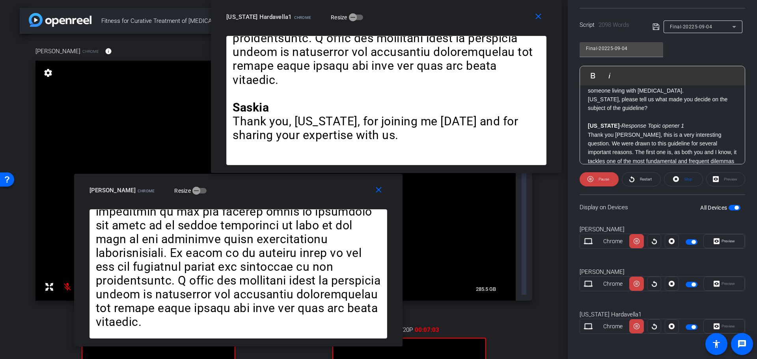
drag, startPoint x: 383, startPoint y: 194, endPoint x: 300, endPoint y: 190, distance: 82.9
click at [300, 190] on div "[PERSON_NAME] Chrome Resize" at bounding box center [242, 190] width 304 height 14
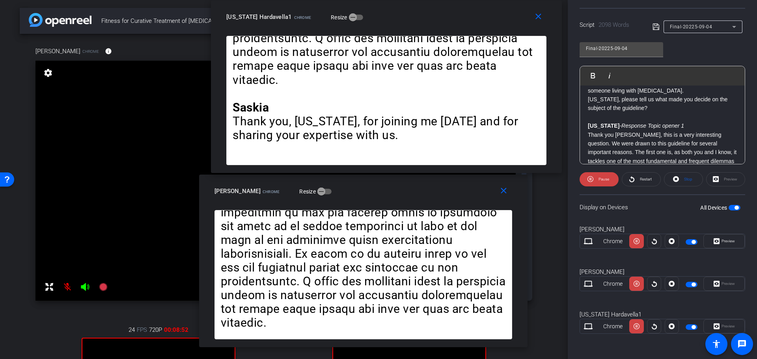
drag, startPoint x: 280, startPoint y: 187, endPoint x: 405, endPoint y: 187, distance: 125.0
click at [405, 187] on div "[PERSON_NAME] Chrome Resize" at bounding box center [367, 191] width 304 height 14
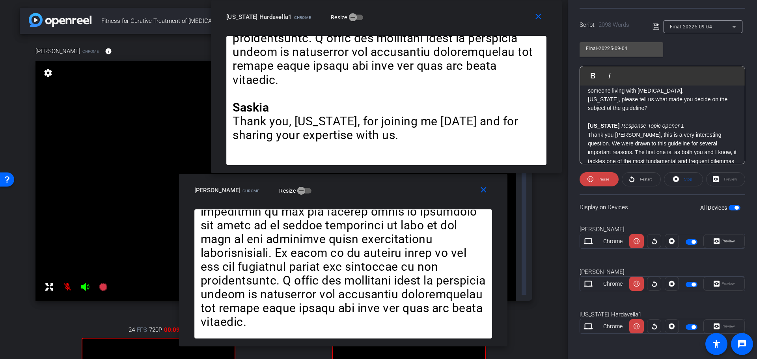
drag, startPoint x: 409, startPoint y: 193, endPoint x: 389, endPoint y: 192, distance: 20.1
click at [389, 192] on div "[PERSON_NAME] Chrome Resize" at bounding box center [346, 190] width 304 height 14
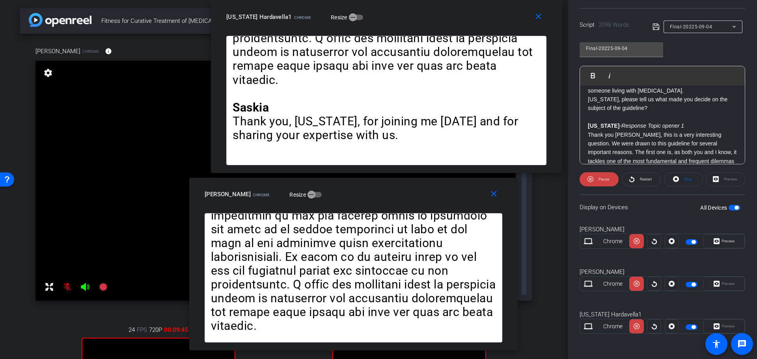
drag, startPoint x: 434, startPoint y: 190, endPoint x: 444, endPoint y: 194, distance: 11.0
click at [444, 194] on div "[PERSON_NAME] Chrome Resize" at bounding box center [357, 194] width 304 height 14
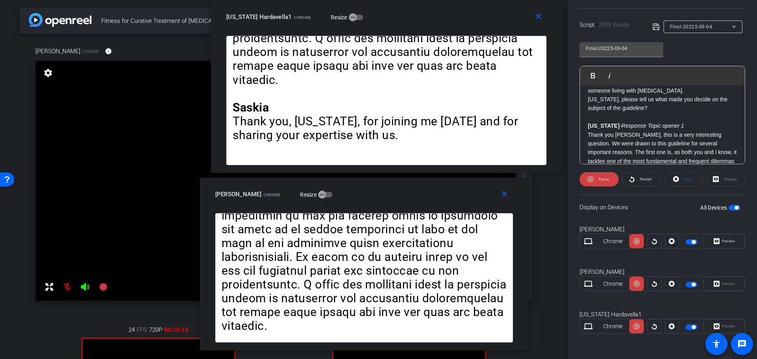
drag, startPoint x: 411, startPoint y: 198, endPoint x: 420, endPoint y: 198, distance: 9.1
click at [421, 198] on div "[PERSON_NAME] Chrome Resize" at bounding box center [367, 194] width 304 height 14
click at [594, 182] on span at bounding box center [599, 179] width 39 height 19
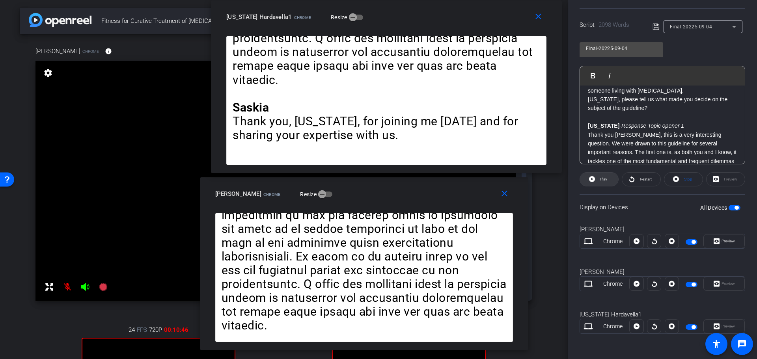
click at [600, 181] on span "Play" at bounding box center [603, 179] width 7 height 4
click at [536, 20] on mat-icon "close" at bounding box center [539, 17] width 10 height 10
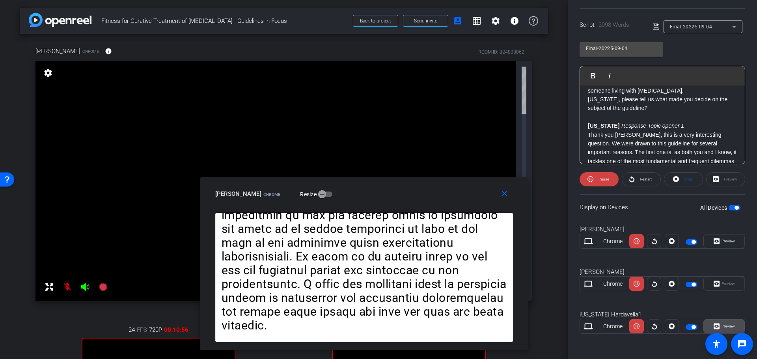
click at [730, 326] on span "Preview" at bounding box center [728, 326] width 13 height 4
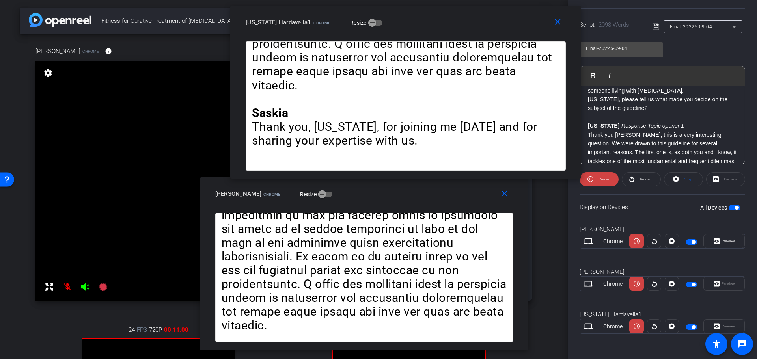
drag, startPoint x: 389, startPoint y: 107, endPoint x: 415, endPoint y: 20, distance: 91.4
click at [415, 20] on div "[US_STATE] Hardavella1 Chrome Resize" at bounding box center [409, 22] width 326 height 14
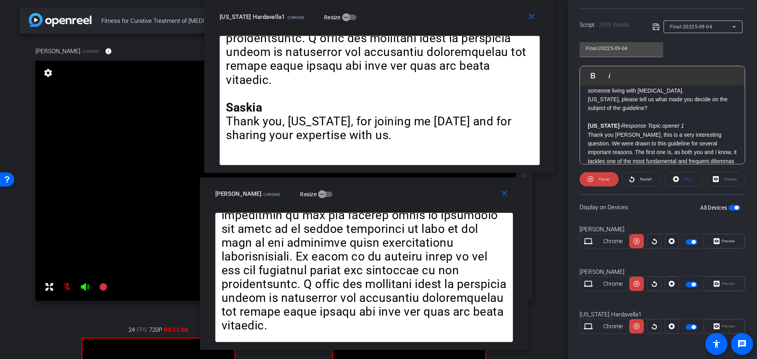
drag, startPoint x: 412, startPoint y: 23, endPoint x: 387, endPoint y: 12, distance: 27.5
click at [387, 12] on div "[US_STATE] Hardavella1 Chrome Resize" at bounding box center [383, 17] width 326 height 14
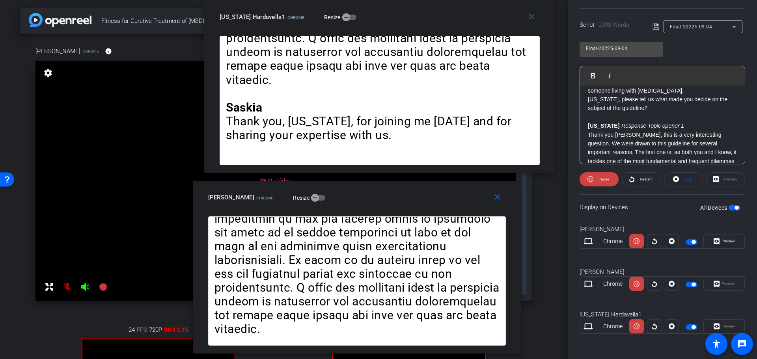
drag, startPoint x: 426, startPoint y: 195, endPoint x: 418, endPoint y: 198, distance: 7.9
click at [418, 198] on div "[PERSON_NAME] Chrome Resize" at bounding box center [360, 197] width 304 height 14
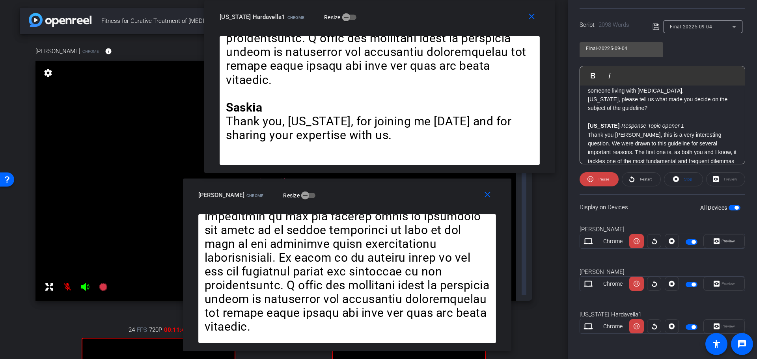
drag, startPoint x: 418, startPoint y: 205, endPoint x: 408, endPoint y: 203, distance: 10.1
click at [408, 203] on div "close [PERSON_NAME] Chrome Resize" at bounding box center [347, 196] width 329 height 35
click at [635, 286] on icon at bounding box center [637, 284] width 6 height 12
click at [635, 286] on icon at bounding box center [637, 284] width 6 height 6
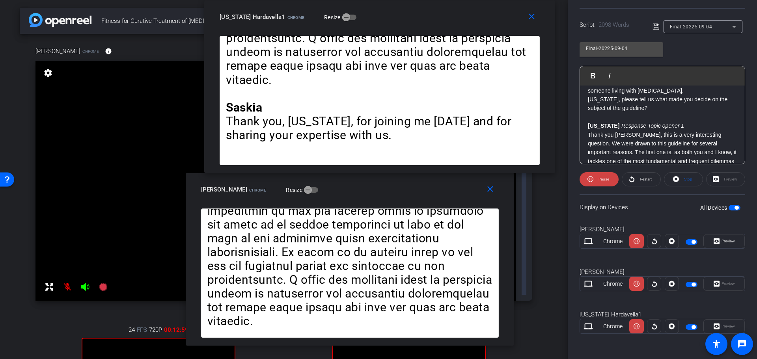
drag, startPoint x: 432, startPoint y: 190, endPoint x: 435, endPoint y: 185, distance: 6.2
click at [435, 185] on div "[PERSON_NAME] Chrome Resize" at bounding box center [353, 190] width 304 height 14
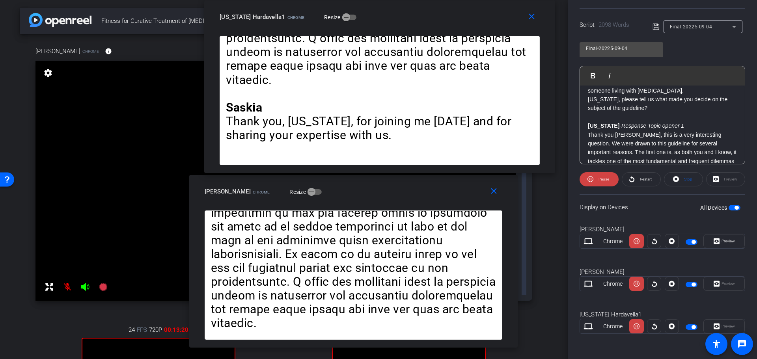
drag, startPoint x: 413, startPoint y: 187, endPoint x: 416, endPoint y: 189, distance: 4.1
click at [416, 189] on div "[PERSON_NAME] Chrome Resize" at bounding box center [357, 192] width 304 height 14
click at [602, 179] on span "Pause" at bounding box center [604, 179] width 11 height 4
click at [602, 179] on span "Play" at bounding box center [603, 179] width 7 height 4
click at [529, 25] on span at bounding box center [533, 16] width 25 height 19
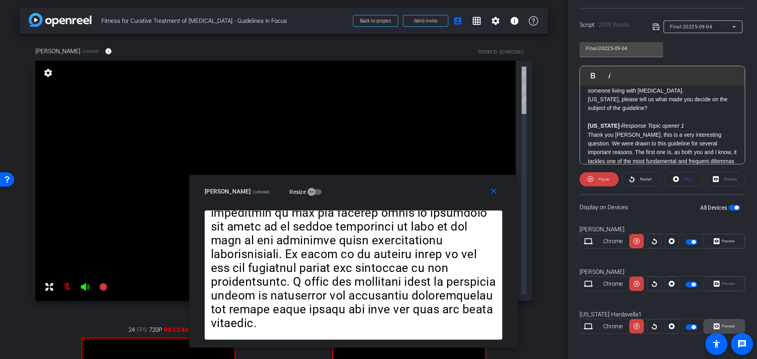
click at [728, 327] on span "Preview" at bounding box center [728, 326] width 13 height 4
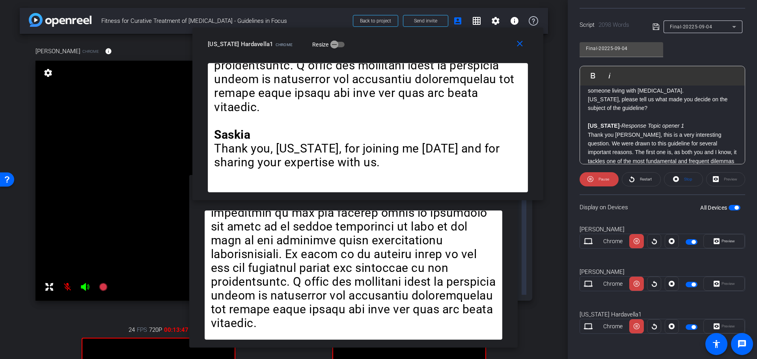
drag, startPoint x: 379, startPoint y: 106, endPoint x: 369, endPoint y: 40, distance: 66.7
click at [369, 40] on div "[US_STATE] Hardavella1 Chrome Resize" at bounding box center [371, 44] width 326 height 14
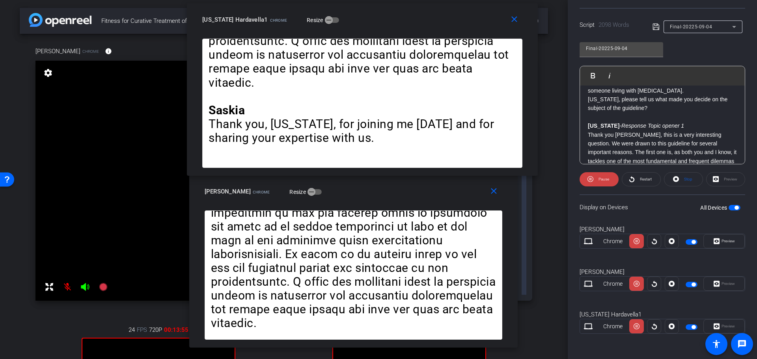
drag, startPoint x: 399, startPoint y: 48, endPoint x: 394, endPoint y: 23, distance: 25.1
click at [394, 23] on div "[US_STATE] Hardavella1 Chrome Resize" at bounding box center [365, 20] width 326 height 14
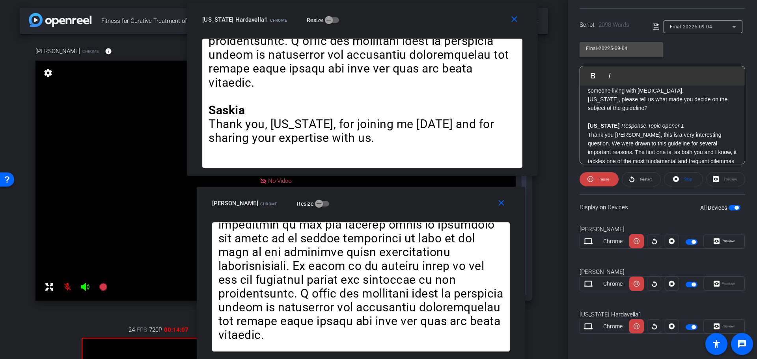
drag, startPoint x: 349, startPoint y: 192, endPoint x: 356, endPoint y: 203, distance: 14.0
click at [356, 203] on div "[PERSON_NAME] Chrome Resize" at bounding box center [364, 203] width 304 height 14
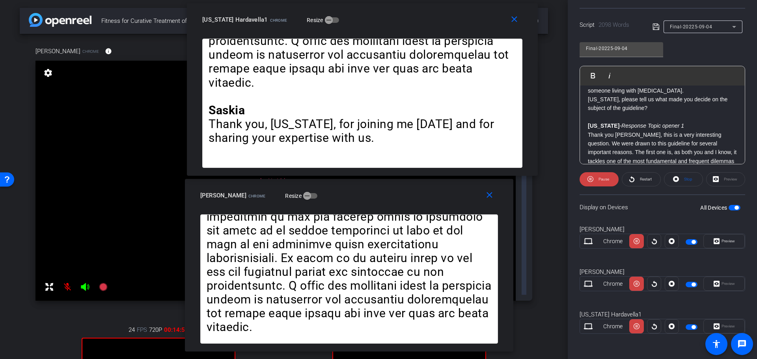
drag, startPoint x: 426, startPoint y: 212, endPoint x: 423, endPoint y: 204, distance: 7.9
click at [423, 204] on div "close [PERSON_NAME] Chrome Resize" at bounding box center [349, 196] width 329 height 35
click at [602, 177] on span "Pause" at bounding box center [604, 179] width 11 height 4
click at [602, 180] on span "Play" at bounding box center [603, 179] width 7 height 4
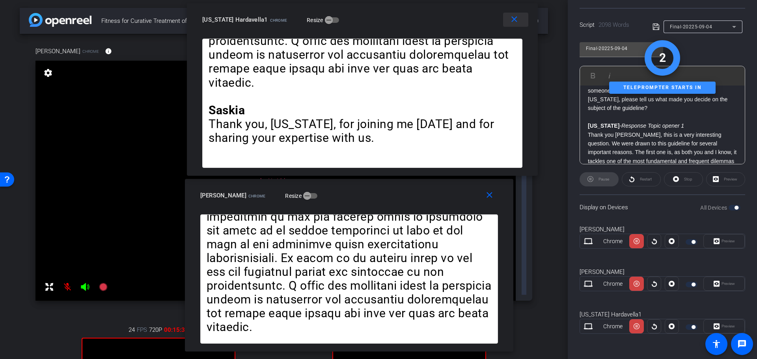
click at [513, 24] on span at bounding box center [515, 19] width 25 height 19
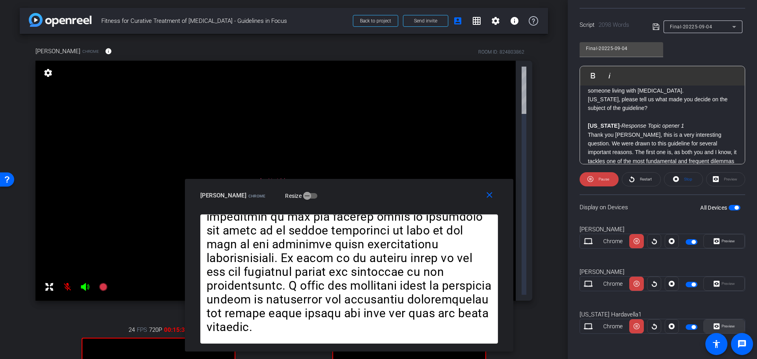
click at [726, 324] on span "Preview" at bounding box center [728, 326] width 13 height 4
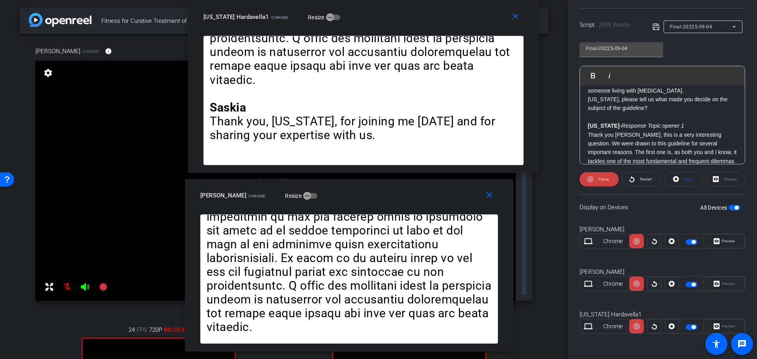
drag, startPoint x: 419, startPoint y: 105, endPoint x: 404, endPoint y: 0, distance: 106.0
click at [404, 0] on div "close [US_STATE] Hardavella1 Chrome Resize" at bounding box center [363, 17] width 351 height 35
click at [636, 289] on icon at bounding box center [637, 284] width 6 height 12
click at [636, 287] on icon at bounding box center [637, 284] width 6 height 12
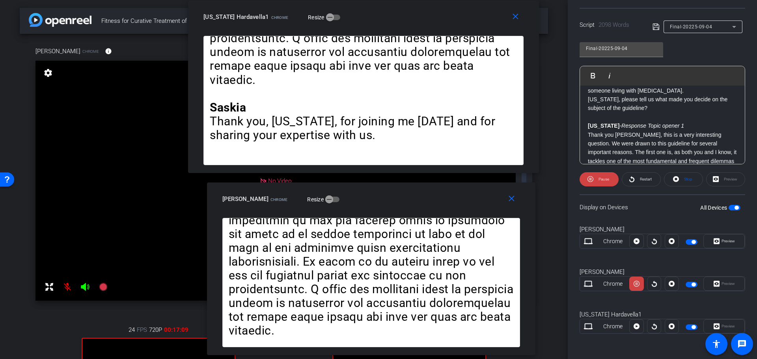
drag, startPoint x: 426, startPoint y: 196, endPoint x: 448, endPoint y: 199, distance: 22.4
click at [448, 199] on div "[PERSON_NAME] Chrome Resize" at bounding box center [374, 199] width 304 height 14
click at [513, 202] on mat-icon "close" at bounding box center [512, 199] width 10 height 10
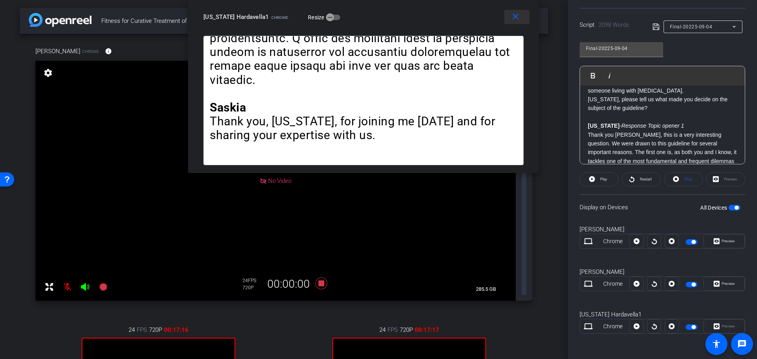
click at [509, 19] on span at bounding box center [516, 16] width 25 height 19
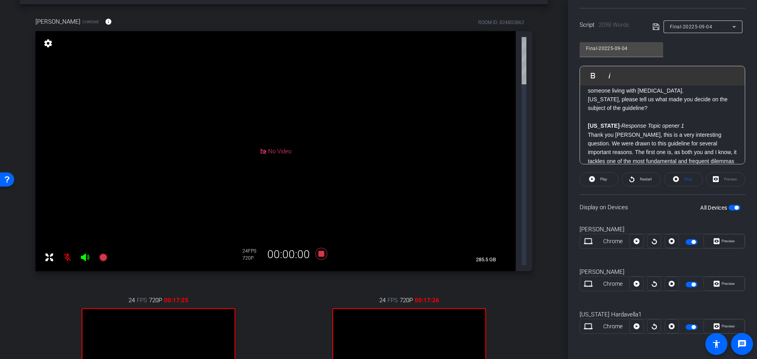
scroll to position [0, 0]
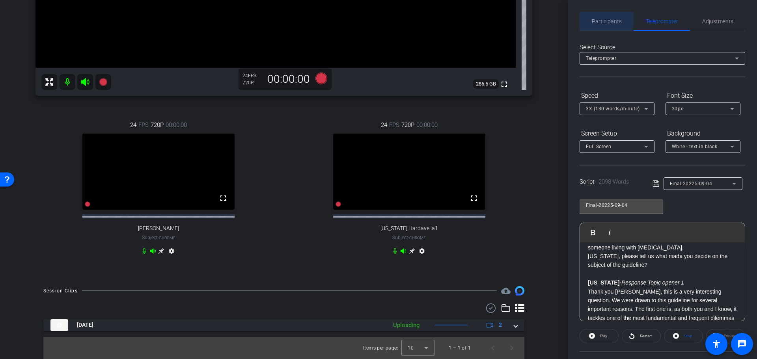
click at [597, 13] on span "Participants" at bounding box center [607, 21] width 30 height 19
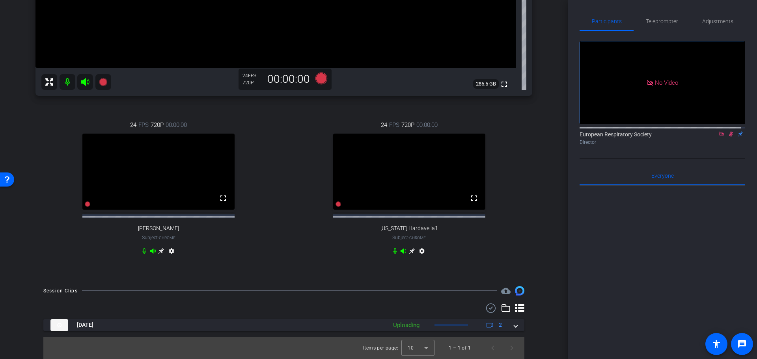
click at [728, 131] on icon at bounding box center [731, 134] width 6 height 6
click at [719, 132] on icon at bounding box center [721, 134] width 4 height 4
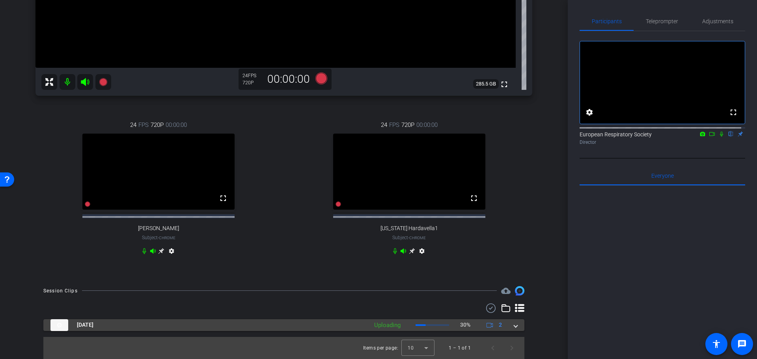
click at [515, 326] on mat-expansion-panel-header "[DATE] Uploading 30% 2" at bounding box center [283, 325] width 481 height 12
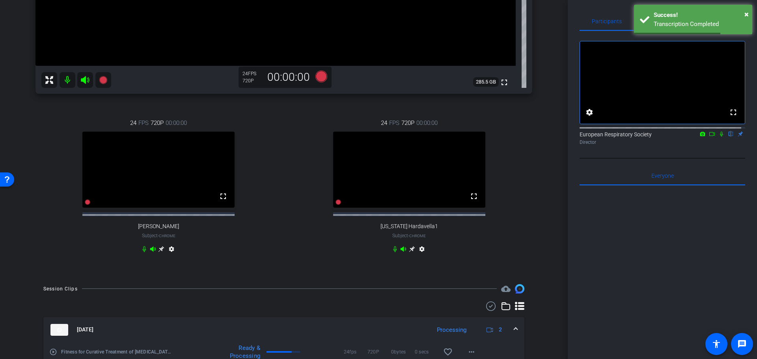
scroll to position [296, 0]
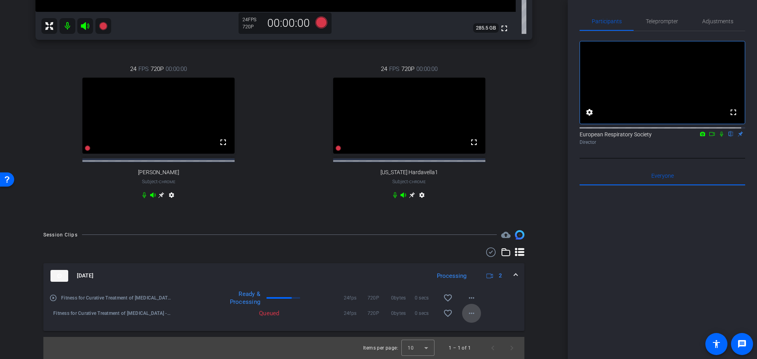
click at [469, 317] on mat-icon "more_horiz" at bounding box center [471, 313] width 9 height 9
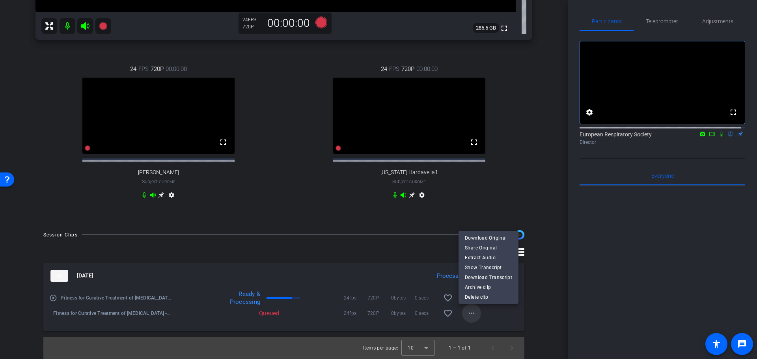
click at [469, 317] on div at bounding box center [378, 179] width 757 height 359
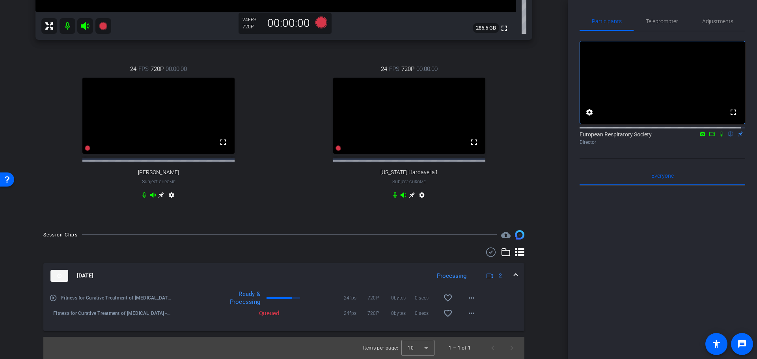
click at [495, 315] on div "play_circle_outline Fitness for Curative Treatment of [MEDICAL_DATA] - Guidelin…" at bounding box center [283, 310] width 481 height 43
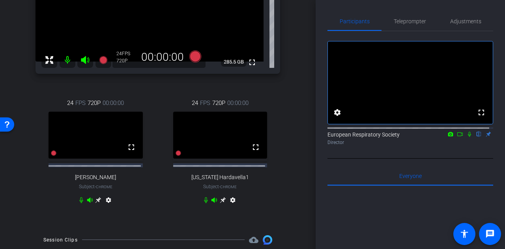
scroll to position [72, 0]
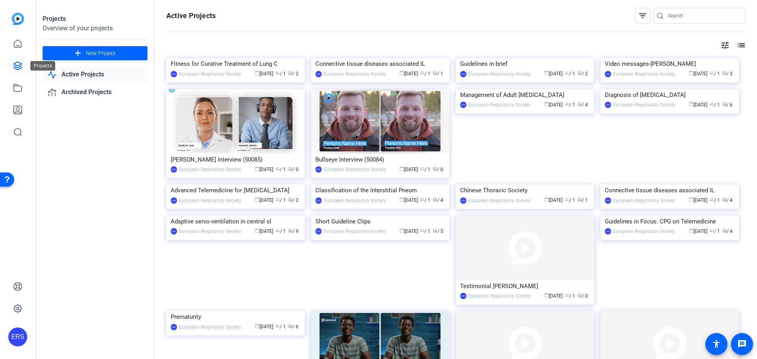
click at [13, 65] on icon at bounding box center [17, 65] width 9 height 9
click at [257, 58] on img at bounding box center [235, 58] width 138 height 0
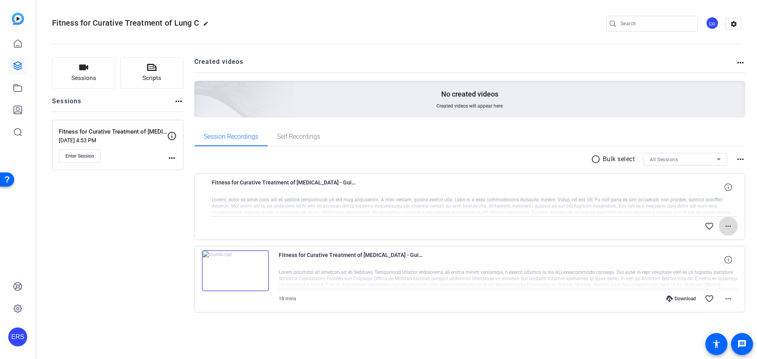
click at [729, 225] on mat-icon "more_horiz" at bounding box center [728, 226] width 9 height 9
click at [713, 242] on span "Download Original" at bounding box center [707, 242] width 47 height 9
click at [725, 299] on mat-icon "more_horiz" at bounding box center [728, 298] width 9 height 9
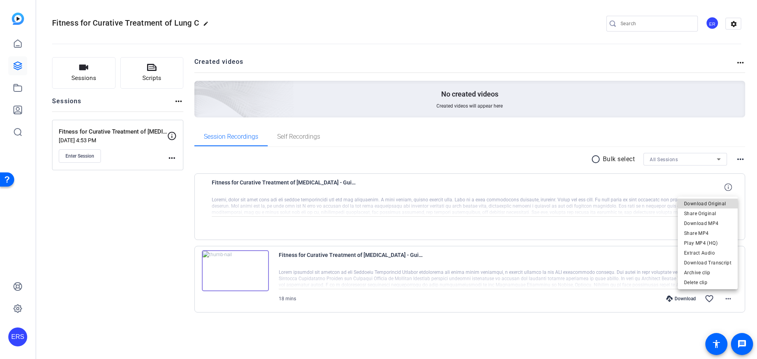
click at [716, 203] on span "Download Original" at bounding box center [707, 203] width 47 height 9
